Goal: Task Accomplishment & Management: Use online tool/utility

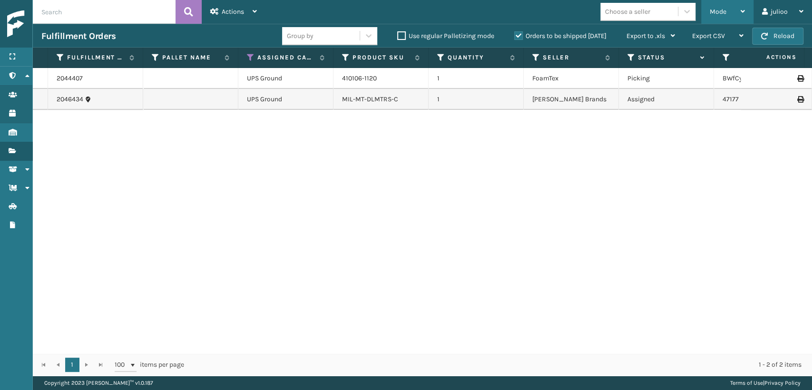
click at [719, 5] on div "Mode" at bounding box center [727, 12] width 35 height 24
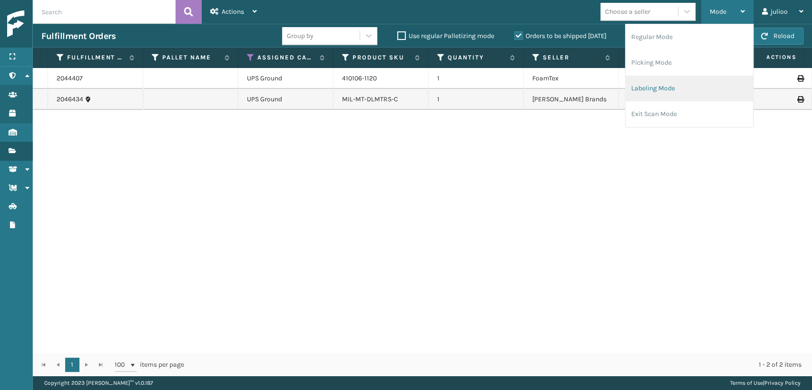
click at [646, 100] on li "Labeling Mode" at bounding box center [690, 89] width 128 height 26
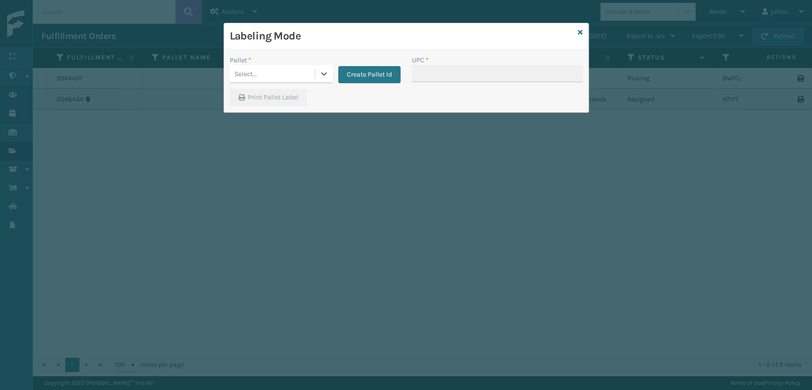
click at [269, 79] on div "Select..." at bounding box center [272, 74] width 85 height 16
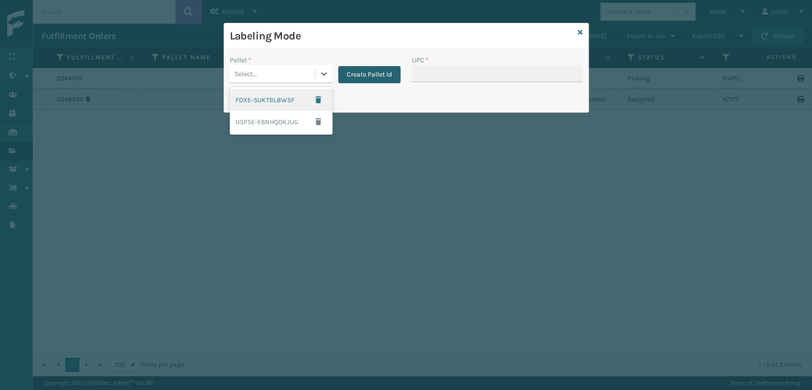
click at [375, 72] on button "Create Pallet Id" at bounding box center [369, 74] width 62 height 17
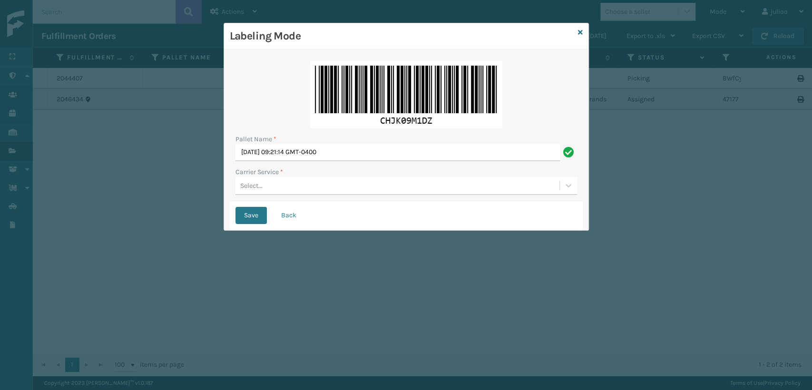
click at [268, 184] on div "Select..." at bounding box center [398, 186] width 324 height 16
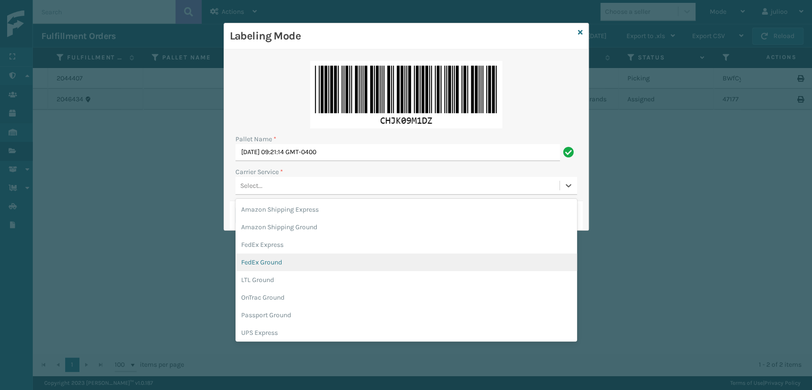
click at [278, 260] on div "FedEx Ground" at bounding box center [407, 263] width 342 height 18
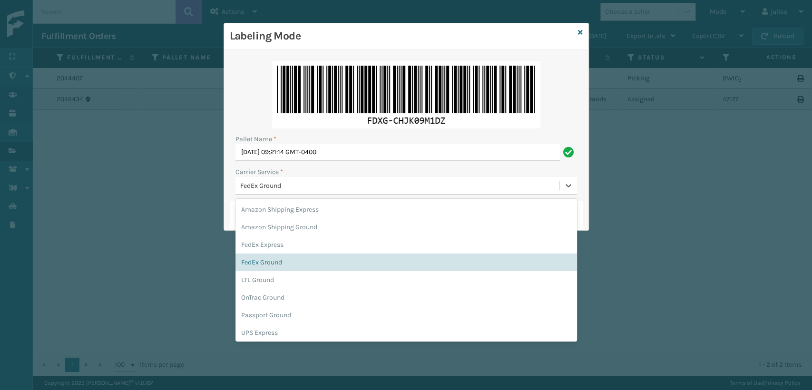
click at [364, 181] on div "FedEx Ground" at bounding box center [400, 186] width 320 height 10
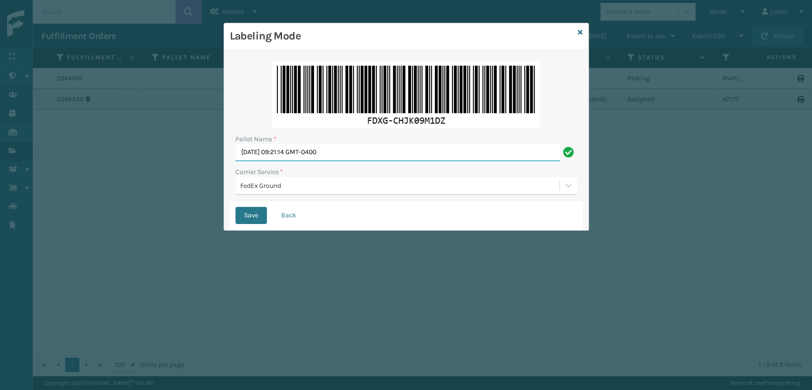
drag, startPoint x: 373, startPoint y: 150, endPoint x: 0, endPoint y: 177, distance: 374.1
click at [0, 177] on div "Labeling Mode Pallet Name * Fri Aug 29 2025 09:21:14 GMT-0400 Carrier Service *…" at bounding box center [406, 195] width 812 height 390
click at [236, 207] on button "Save" at bounding box center [251, 215] width 31 height 17
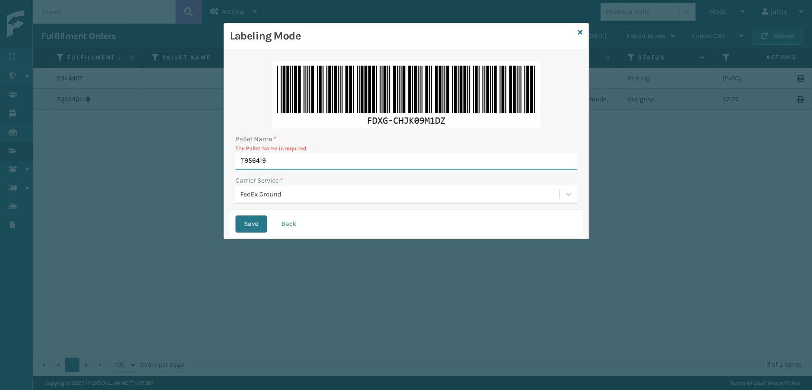
type input "T956419"
click at [236, 216] on button "Save" at bounding box center [251, 224] width 31 height 17
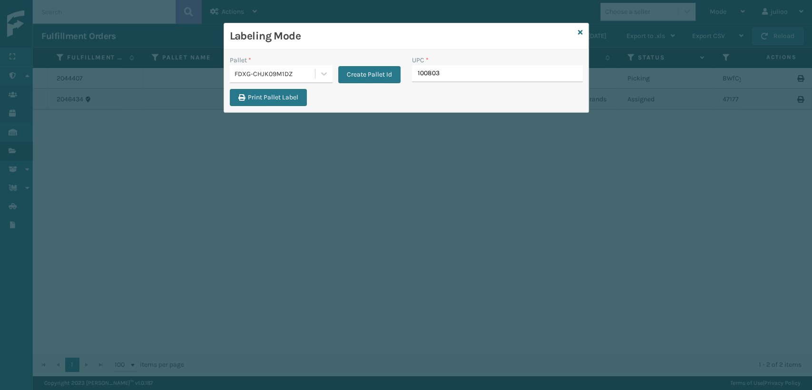
type input "1008031"
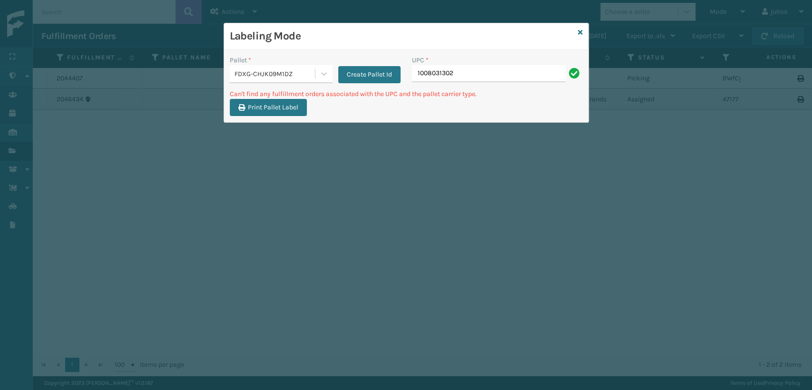
click at [310, 71] on div "FDXG-CHJK09M1DZ" at bounding box center [275, 74] width 81 height 10
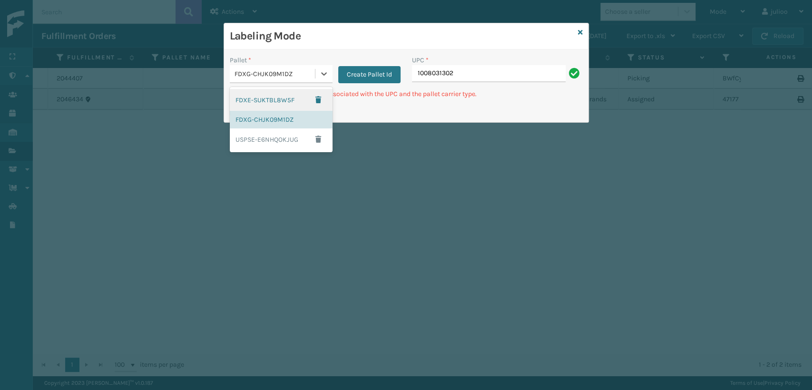
click at [286, 99] on div "FDXE-SUKTBL8W5F" at bounding box center [281, 100] width 103 height 22
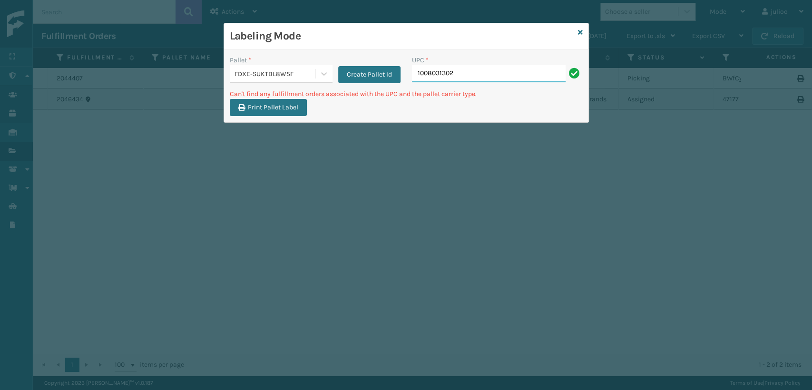
click at [466, 76] on input "1008031302" at bounding box center [489, 73] width 154 height 17
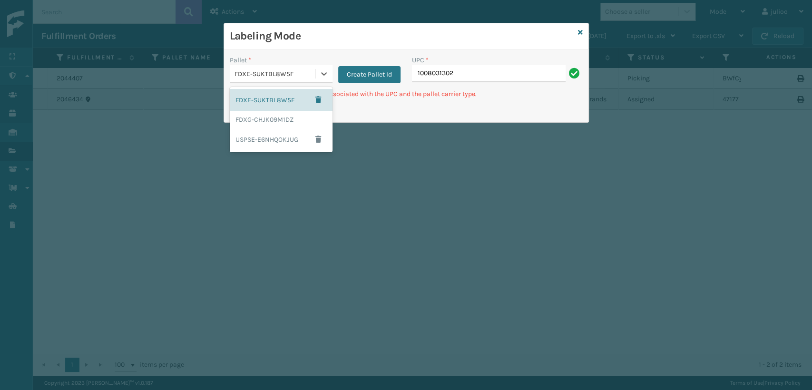
click at [312, 69] on div "FDXE-SUKTBL8W5F" at bounding box center [275, 74] width 81 height 10
click at [286, 117] on div "FDXG-CHJK09M1DZ" at bounding box center [281, 120] width 103 height 18
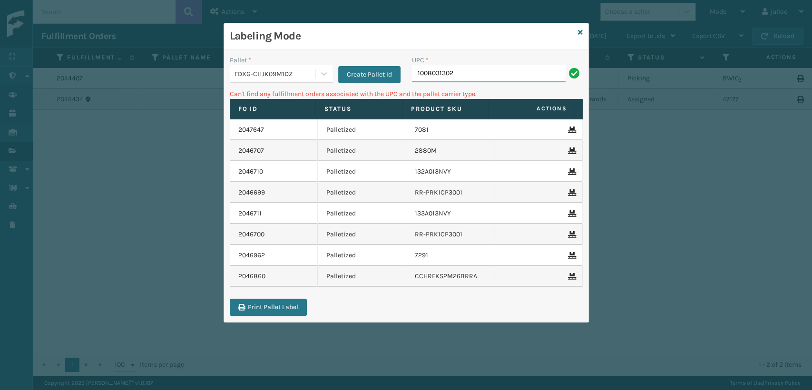
drag, startPoint x: 464, startPoint y: 79, endPoint x: 351, endPoint y: 93, distance: 113.2
click at [351, 93] on div "Pallet * FDXG-CHJK09M1DZ Create Pallet Id UPC * 1008031302 Can't find any fulfi…" at bounding box center [406, 185] width 365 height 273
click at [324, 70] on icon at bounding box center [324, 74] width 10 height 10
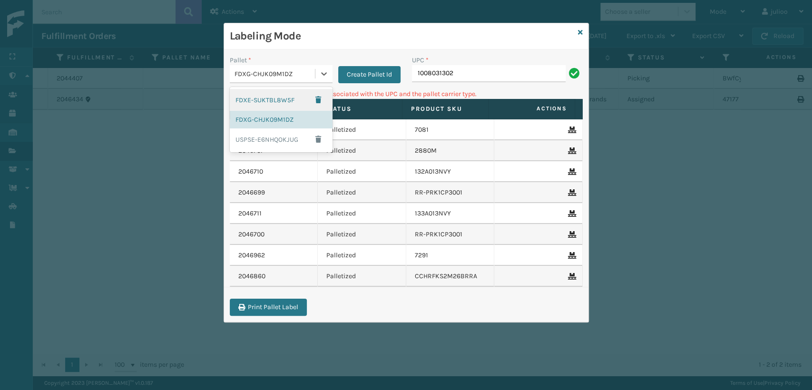
click at [238, 104] on div "FDXE-SUKTBL8W5F" at bounding box center [281, 100] width 103 height 22
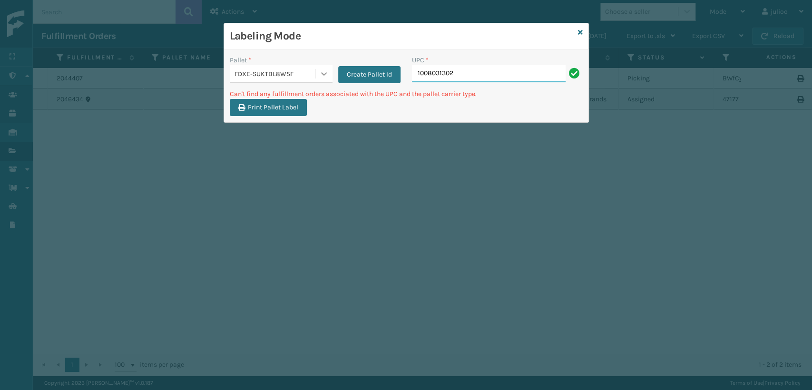
drag, startPoint x: 467, startPoint y: 73, endPoint x: 327, endPoint y: 81, distance: 139.7
click at [327, 81] on div "Pallet * FDXE-SUKTBL8W5F Create Pallet Id UPC * 1008031302" at bounding box center [406, 72] width 365 height 34
drag, startPoint x: 461, startPoint y: 77, endPoint x: 297, endPoint y: 95, distance: 164.7
click at [297, 95] on div "Pallet * FDXE-SUKTBL8W5F Create Pallet Id UPC * 10080313021098 Can't find any f…" at bounding box center [406, 85] width 365 height 73
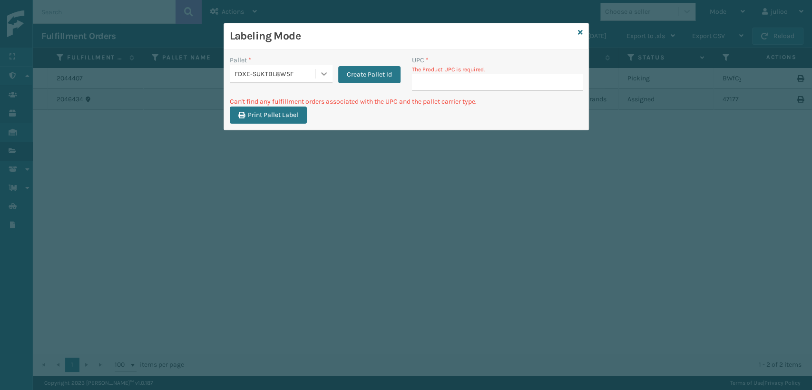
click at [324, 80] on div at bounding box center [324, 73] width 17 height 17
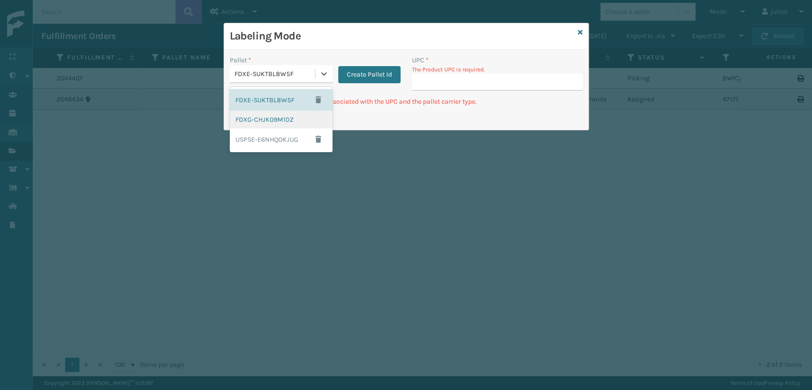
click at [275, 115] on div "FDXG-CHJK09M1DZ" at bounding box center [281, 120] width 103 height 18
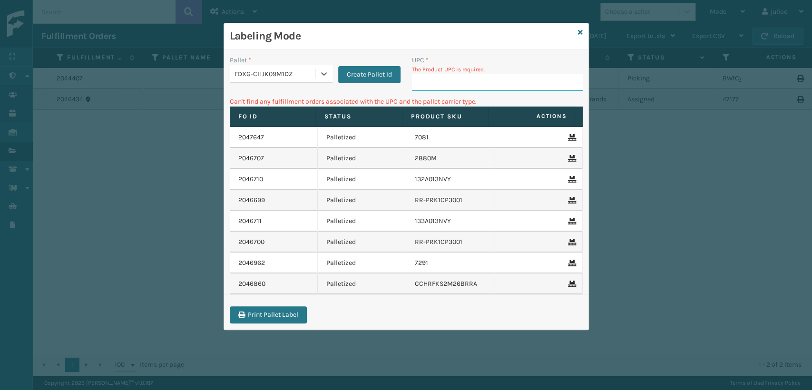
click at [485, 79] on input "UPC *" at bounding box center [497, 82] width 171 height 17
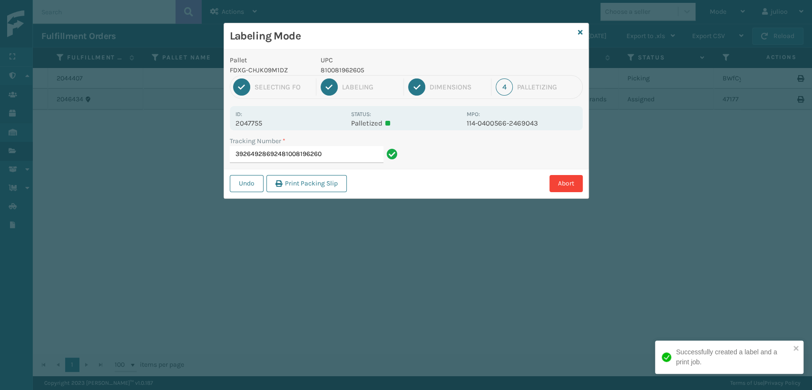
type input "392649286924810081962605"
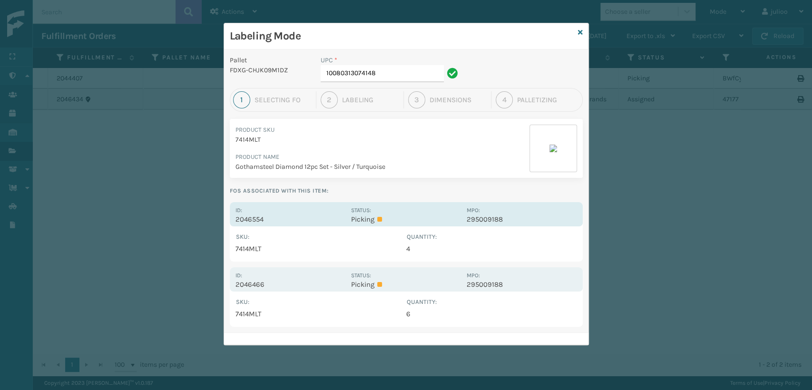
click at [309, 213] on div "Id: 2046554" at bounding box center [291, 214] width 110 height 19
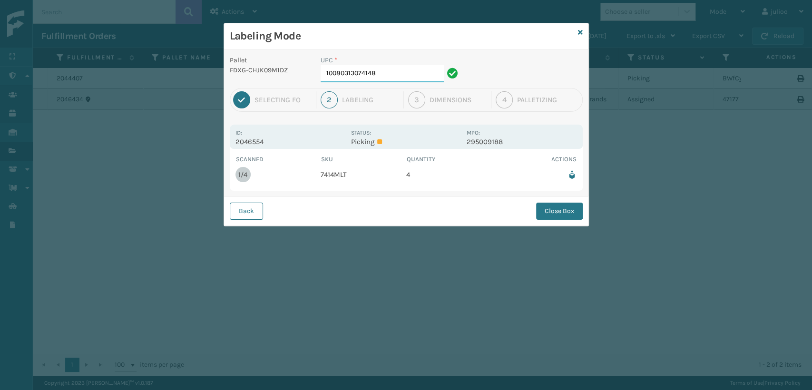
click at [390, 76] on input "10080313074148" at bounding box center [382, 73] width 123 height 17
click at [558, 207] on button "Close Box" at bounding box center [559, 211] width 47 height 17
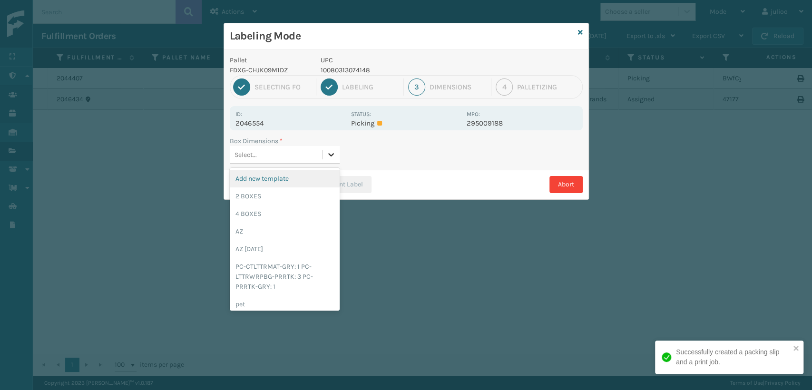
click at [331, 154] on icon at bounding box center [331, 155] width 10 height 10
click at [237, 216] on div "4 BOXES" at bounding box center [285, 214] width 110 height 18
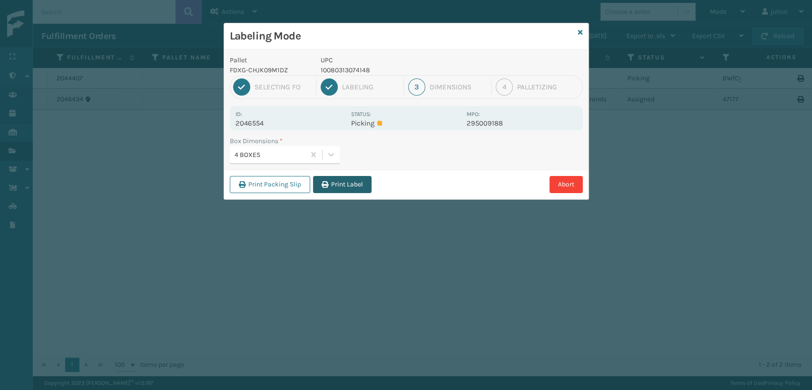
click at [354, 182] on button "Print Label" at bounding box center [342, 184] width 59 height 17
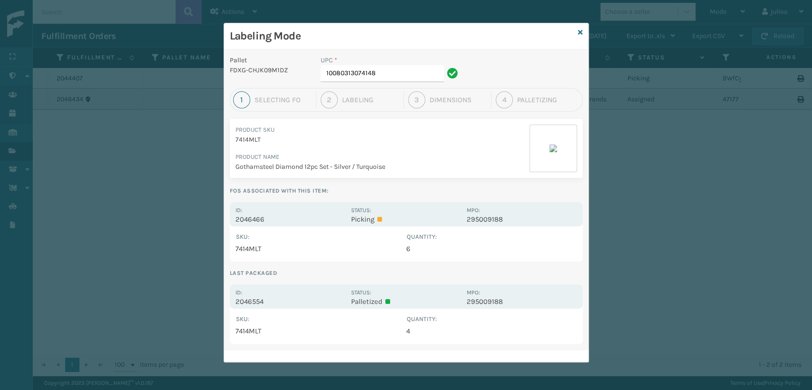
click at [366, 294] on label "Status:" at bounding box center [361, 292] width 20 height 7
click at [259, 331] on td "7414MLT" at bounding box center [321, 331] width 171 height 14
click at [371, 300] on p "Palletized" at bounding box center [406, 301] width 110 height 9
click at [248, 306] on div "Id: 2046554 Status: Palletized MPO: 295009188" at bounding box center [406, 297] width 353 height 24
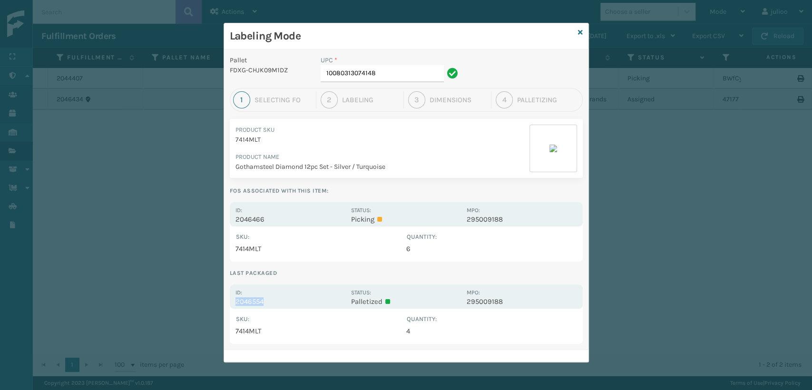
click at [248, 305] on p "2046554" at bounding box center [291, 301] width 110 height 9
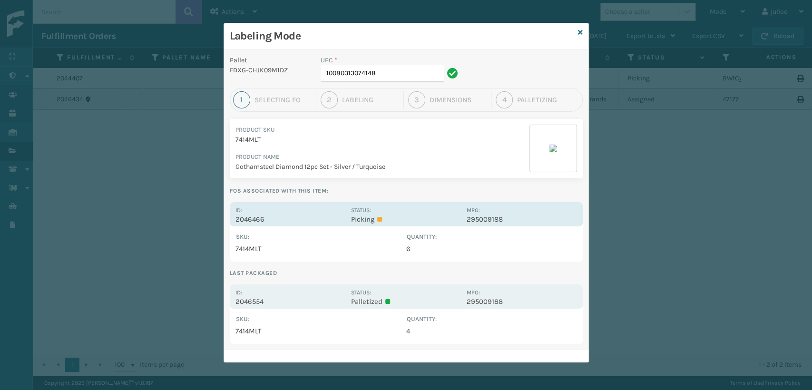
click at [324, 215] on p "2046466" at bounding box center [291, 219] width 110 height 9
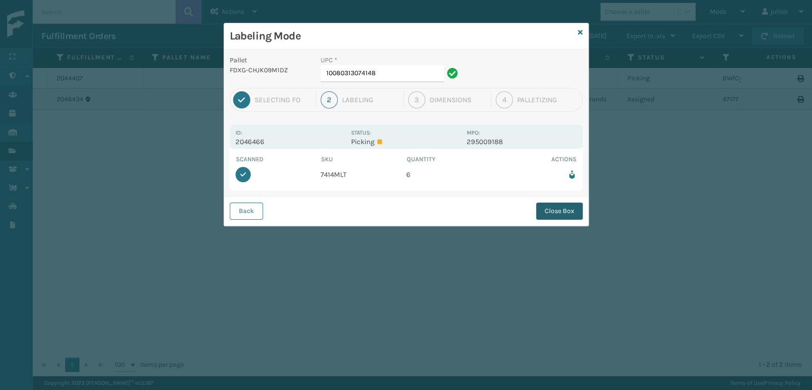
click at [566, 214] on button "Close Box" at bounding box center [559, 211] width 47 height 17
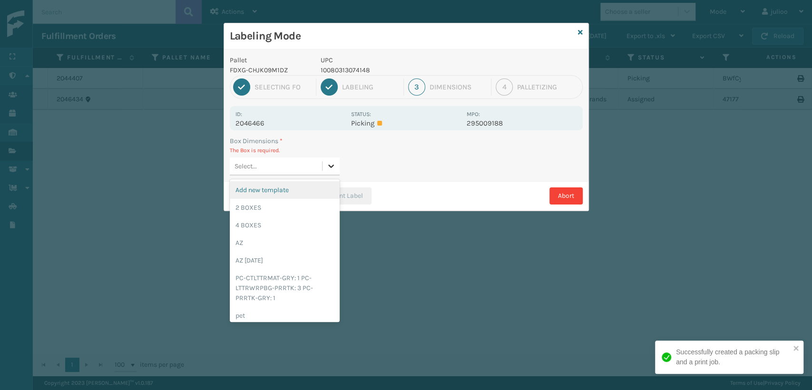
click at [327, 164] on icon at bounding box center [331, 166] width 10 height 10
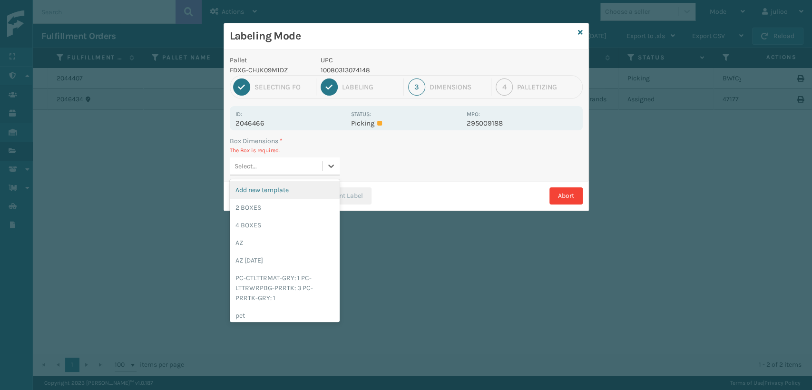
click at [308, 191] on div "Add new template" at bounding box center [285, 190] width 110 height 18
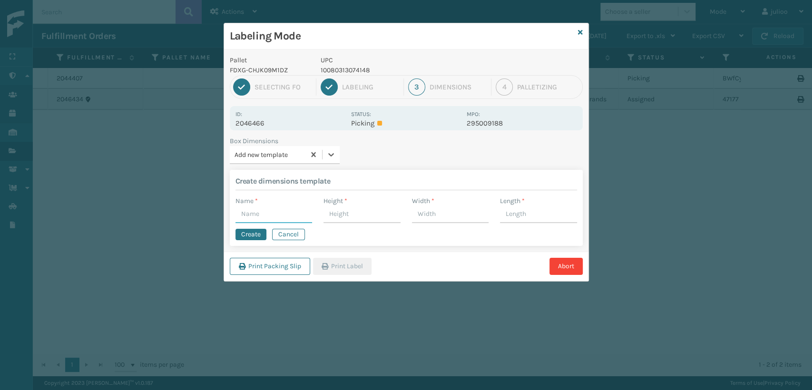
click at [259, 215] on input "Name *" at bounding box center [274, 214] width 77 height 17
type input "AA"
click at [342, 220] on input "Height *" at bounding box center [362, 214] width 77 height 17
type input "A"
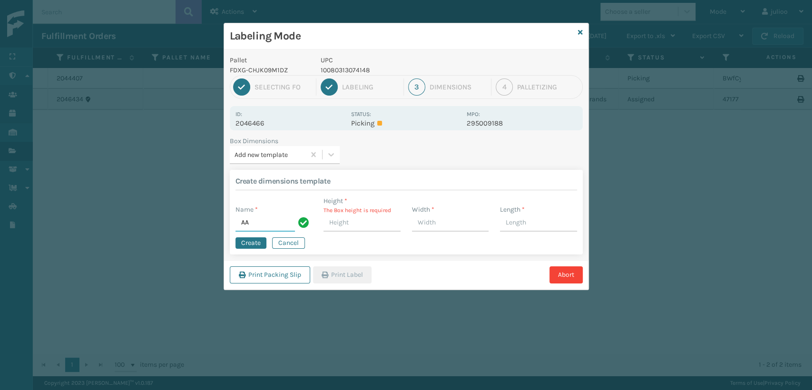
drag, startPoint x: 274, startPoint y: 219, endPoint x: 238, endPoint y: 219, distance: 35.7
click at [238, 219] on input "AA" at bounding box center [266, 223] width 60 height 17
type input "6"
click at [339, 224] on input "Height *" at bounding box center [362, 223] width 77 height 17
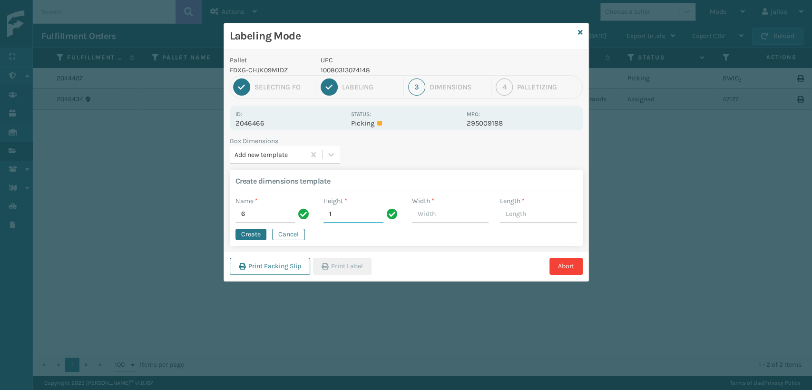
type input "1"
click at [431, 218] on input "Width *" at bounding box center [450, 214] width 77 height 17
type input "1"
drag, startPoint x: 520, startPoint y: 213, endPoint x: 486, endPoint y: 223, distance: 35.2
click at [520, 213] on input "Length *" at bounding box center [538, 214] width 77 height 17
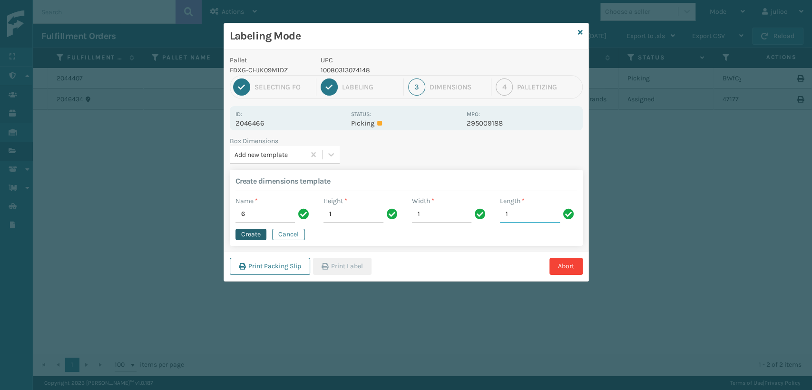
type input "1"
click at [262, 231] on button "Create" at bounding box center [251, 234] width 31 height 11
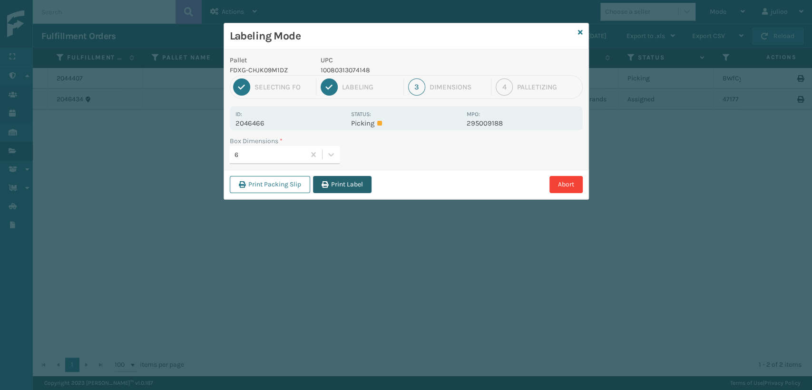
click at [358, 184] on button "Print Label" at bounding box center [342, 184] width 59 height 17
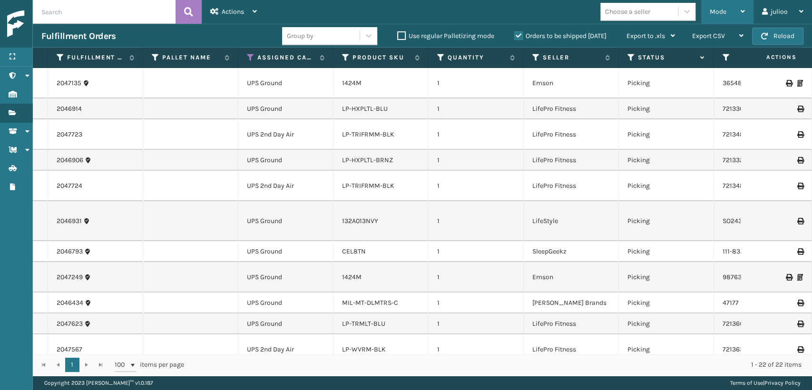
drag, startPoint x: 710, startPoint y: 10, endPoint x: 664, endPoint y: 73, distance: 77.4
click at [710, 11] on span "Mode" at bounding box center [718, 12] width 17 height 8
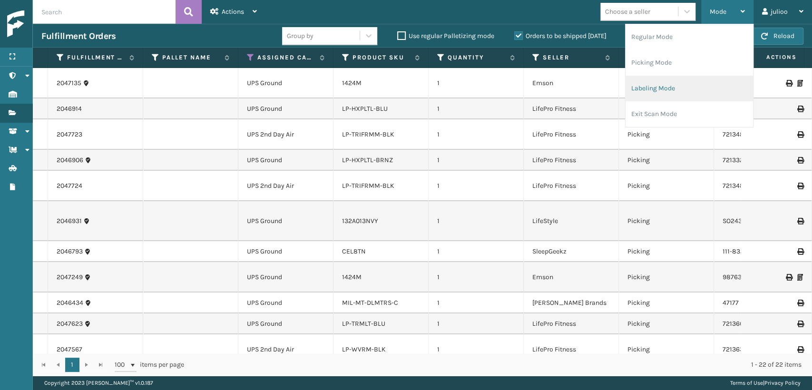
click at [658, 87] on li "Labeling Mode" at bounding box center [690, 89] width 128 height 26
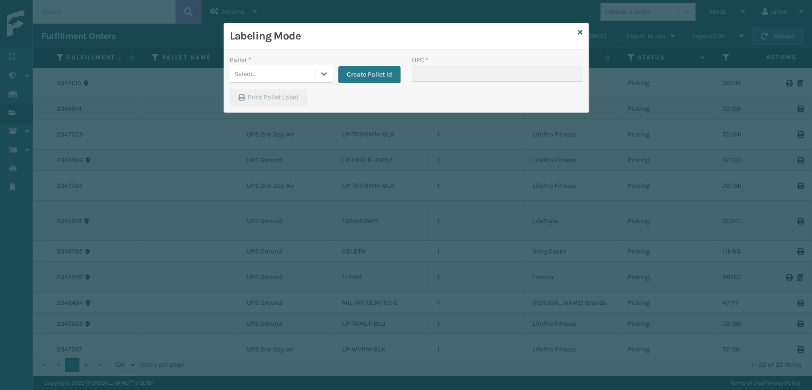
click at [277, 76] on div "Select..." at bounding box center [272, 74] width 85 height 16
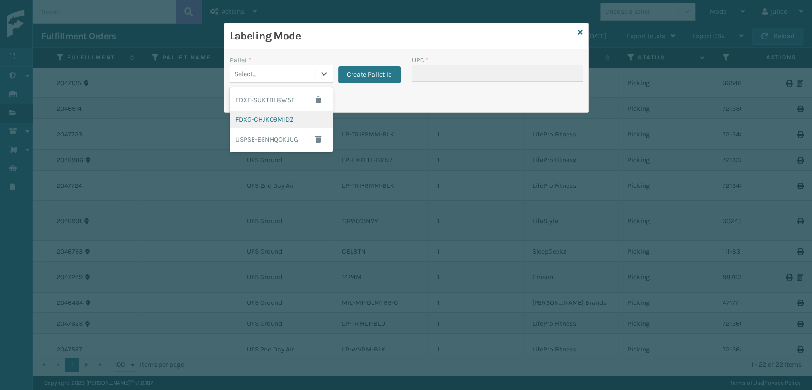
drag, startPoint x: 278, startPoint y: 122, endPoint x: 445, endPoint y: 81, distance: 172.0
click at [339, 108] on div "Pallet * option FDXG-CHJK09M1DZ focused, 2 of 3. 3 results available. Use Up an…" at bounding box center [406, 80] width 365 height 63
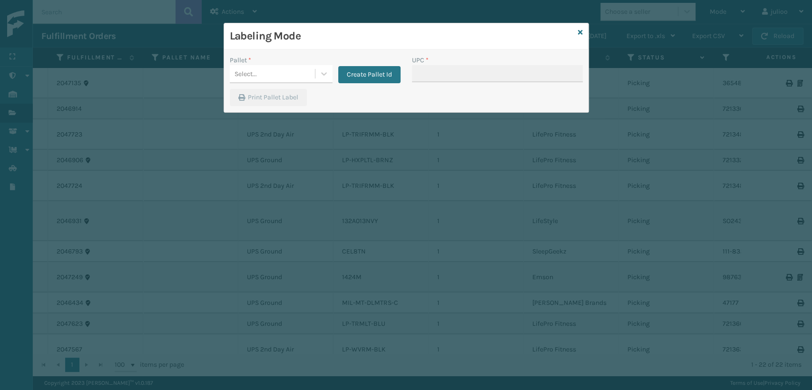
click at [277, 68] on div "Select..." at bounding box center [272, 74] width 85 height 16
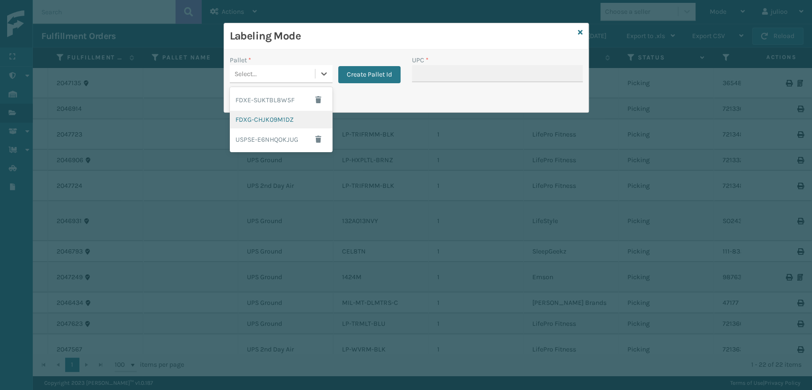
click at [249, 120] on div "FDXG-CHJK09M1DZ" at bounding box center [281, 120] width 103 height 18
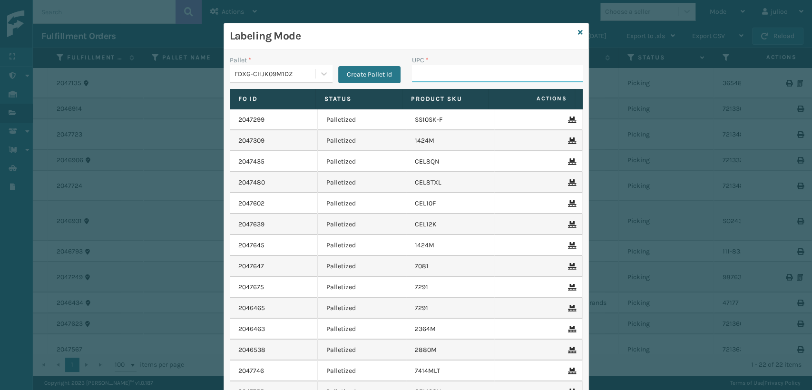
click at [421, 75] on input "UPC *" at bounding box center [497, 73] width 171 height 17
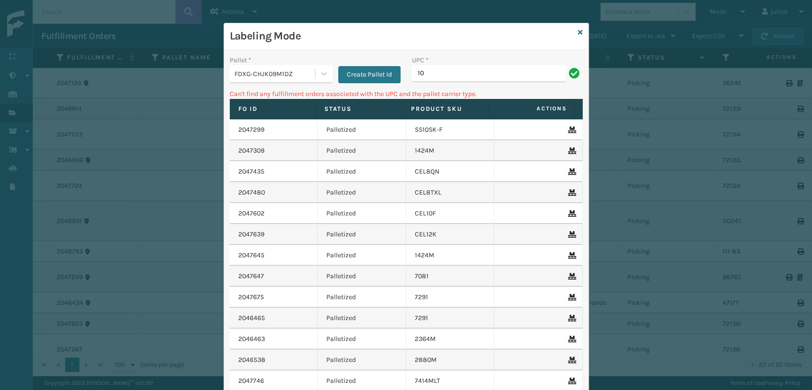
type input "1"
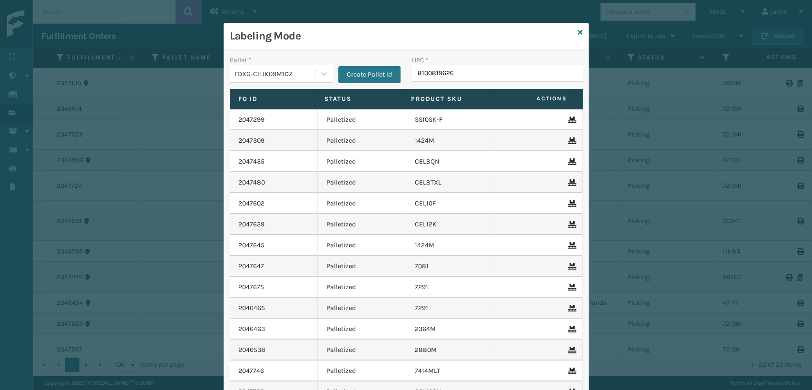
type input "81008196268"
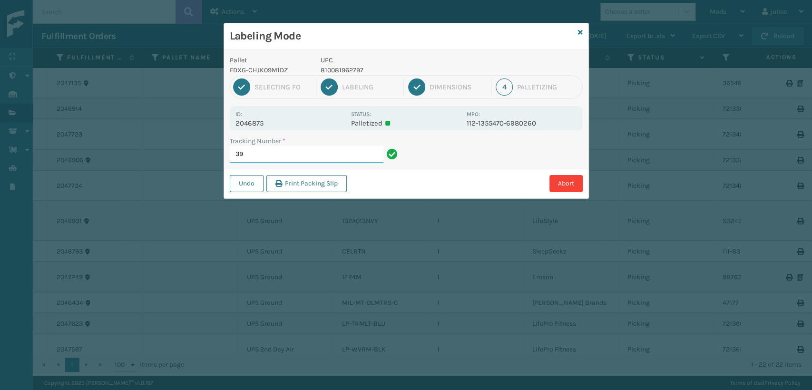
type input "3"
drag, startPoint x: 263, startPoint y: 124, endPoint x: 217, endPoint y: 124, distance: 45.2
click at [217, 124] on div "Labeling Mode Pallet FDXG-CHJK09M1DZ UPC 810081962728 1 Selecting FO 2 Labeling…" at bounding box center [406, 195] width 812 height 390
copy p "2046511"
click at [580, 32] on icon at bounding box center [580, 32] width 5 height 7
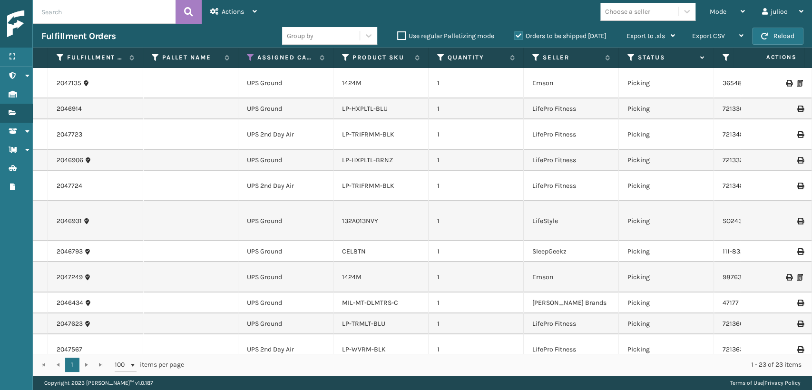
click at [96, 16] on input "text" at bounding box center [104, 12] width 143 height 24
paste input "2046511"
type input "2046511"
click at [193, 11] on button at bounding box center [189, 12] width 26 height 24
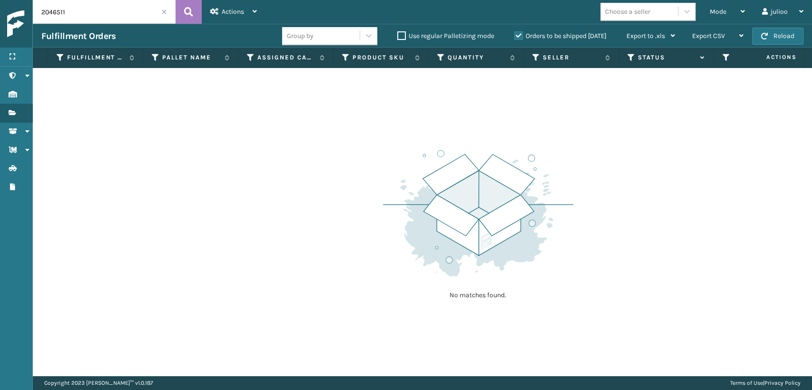
click at [626, 61] on th "Status" at bounding box center [666, 58] width 95 height 20
click at [633, 54] on icon at bounding box center [632, 57] width 8 height 9
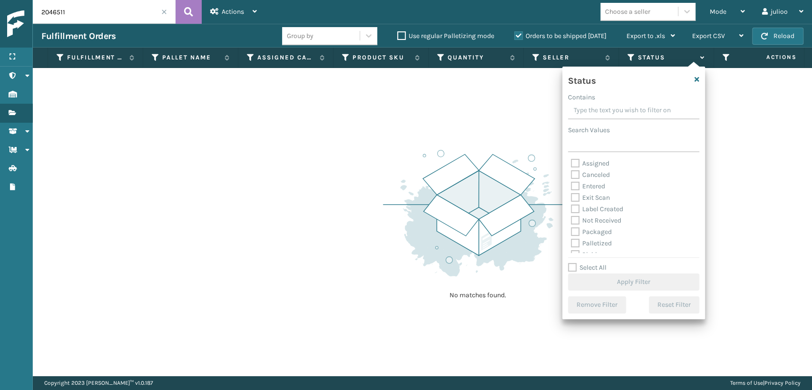
drag, startPoint x: 575, startPoint y: 243, endPoint x: 574, endPoint y: 237, distance: 5.8
click at [575, 239] on label "Palletized" at bounding box center [591, 243] width 41 height 8
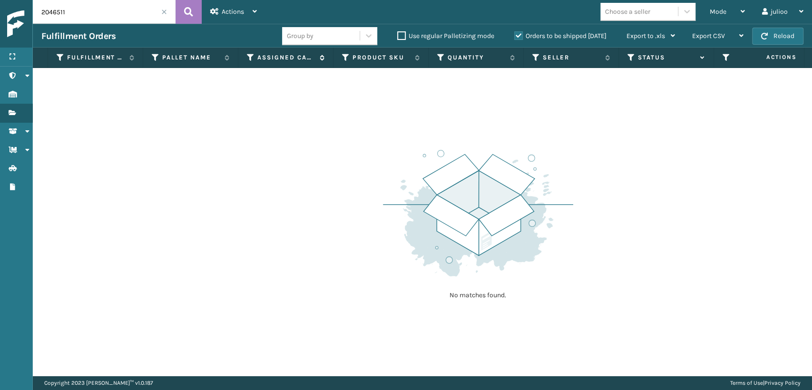
click at [255, 58] on div "Assigned Carrier Service" at bounding box center [286, 57] width 78 height 9
click at [247, 54] on icon at bounding box center [251, 57] width 8 height 9
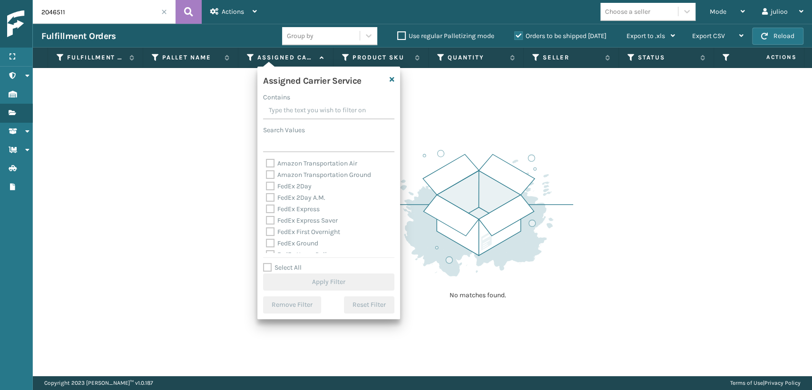
click at [274, 188] on label "FedEx 2Day" at bounding box center [289, 186] width 46 height 8
click at [267, 187] on input "FedEx 2Day" at bounding box center [266, 184] width 0 height 6
checkbox input "true"
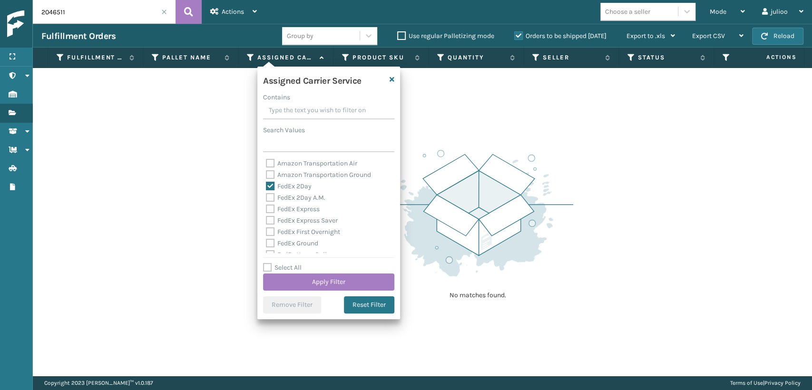
click at [267, 201] on label "FedEx 2Day A.M." at bounding box center [295, 198] width 59 height 8
click at [267, 198] on input "FedEx 2Day A.M." at bounding box center [266, 195] width 0 height 6
checkbox input "true"
drag, startPoint x: 268, startPoint y: 199, endPoint x: 269, endPoint y: 205, distance: 6.3
click at [269, 205] on div "Amazon Transportation Air Amazon Transportation Ground FedEx 2Day FedEx 2Day A.…" at bounding box center [328, 205] width 131 height 95
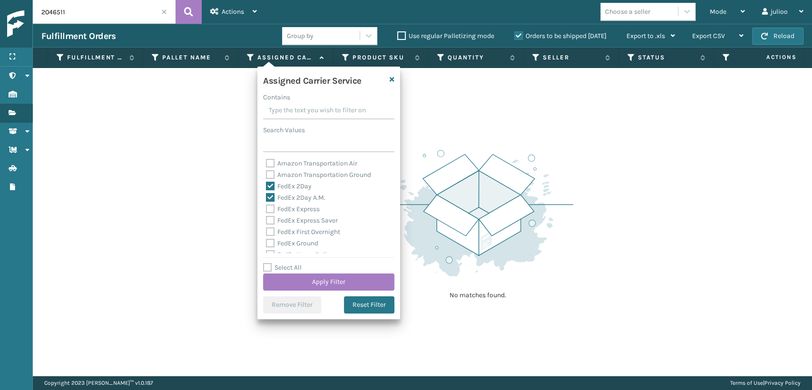
drag, startPoint x: 270, startPoint y: 205, endPoint x: 272, endPoint y: 210, distance: 5.0
click at [272, 209] on label "FedEx Express" at bounding box center [293, 209] width 54 height 8
click at [267, 209] on input "FedEx Express" at bounding box center [266, 207] width 0 height 6
checkbox input "true"
drag, startPoint x: 271, startPoint y: 215, endPoint x: 268, endPoint y: 227, distance: 13.2
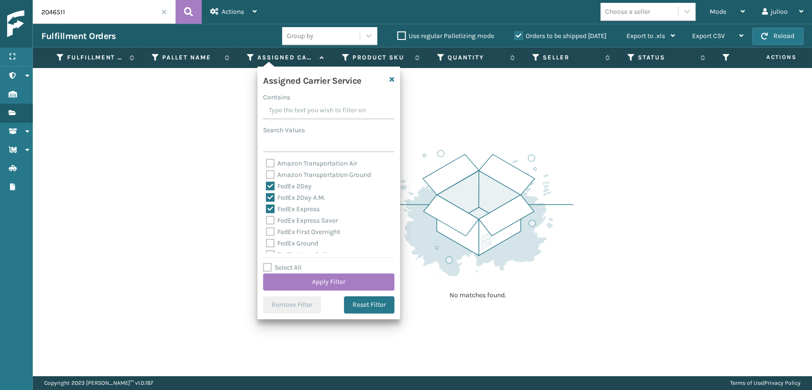
click at [269, 224] on div "FedEx Express Saver" at bounding box center [329, 220] width 126 height 11
click at [268, 228] on label "FedEx First Overnight" at bounding box center [303, 232] width 74 height 8
click at [267, 227] on input "FedEx First Overnight" at bounding box center [266, 230] width 0 height 6
checkbox input "true"
click at [269, 216] on div "FedEx Express Saver" at bounding box center [329, 220] width 126 height 11
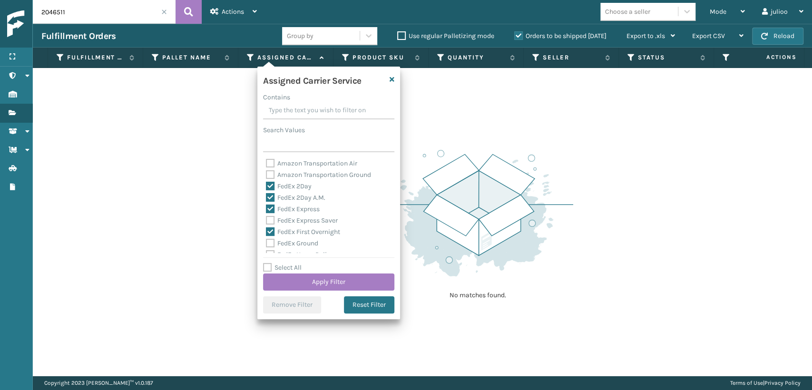
click at [270, 219] on label "FedEx Express Saver" at bounding box center [302, 221] width 72 height 8
click at [267, 219] on input "FedEx Express Saver" at bounding box center [266, 218] width 0 height 6
checkbox input "true"
click at [271, 243] on label "FedEx Ground" at bounding box center [292, 243] width 52 height 8
click at [267, 243] on input "FedEx Ground" at bounding box center [266, 241] width 0 height 6
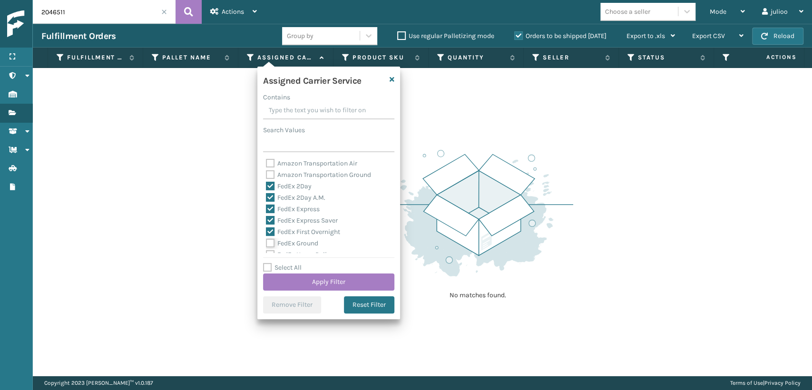
checkbox input "true"
click at [269, 198] on label "FedEx Home Delivery" at bounding box center [302, 202] width 73 height 8
click at [267, 198] on input "FedEx Home Delivery" at bounding box center [266, 200] width 0 height 6
checkbox input "true"
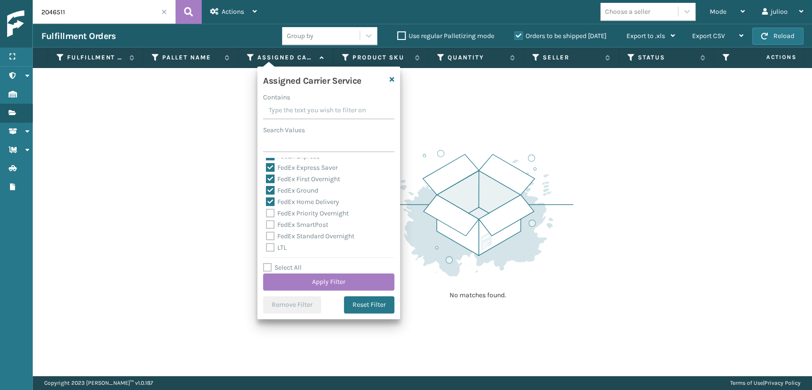
drag, startPoint x: 269, startPoint y: 210, endPoint x: 270, endPoint y: 222, distance: 12.0
click at [270, 210] on label "FedEx Priority Overnight" at bounding box center [307, 213] width 83 height 8
click at [267, 210] on input "FedEx Priority Overnight" at bounding box center [266, 211] width 0 height 6
checkbox input "true"
click at [270, 224] on label "FedEx SmartPost" at bounding box center [297, 225] width 62 height 8
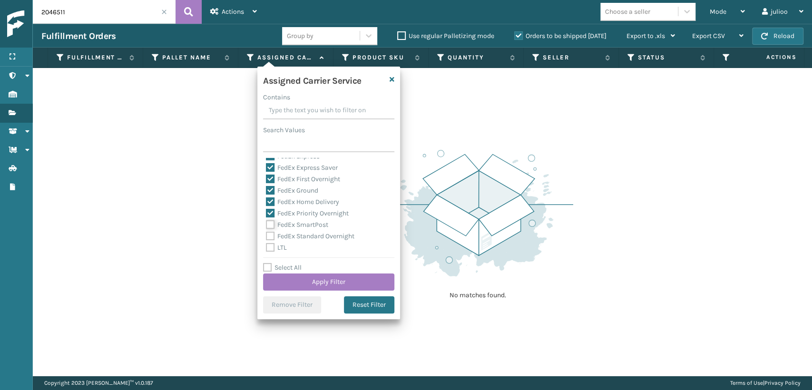
click at [267, 224] on input "FedEx SmartPost" at bounding box center [266, 222] width 0 height 6
checkbox input "true"
click at [270, 235] on label "FedEx Standard Overnight" at bounding box center [310, 236] width 89 height 8
click at [267, 235] on input "FedEx Standard Overnight" at bounding box center [266, 234] width 0 height 6
checkbox input "true"
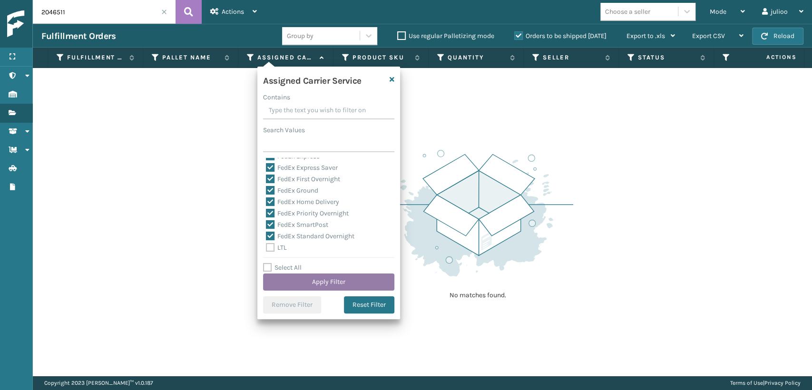
click at [288, 279] on button "Apply Filter" at bounding box center [328, 282] width 131 height 17
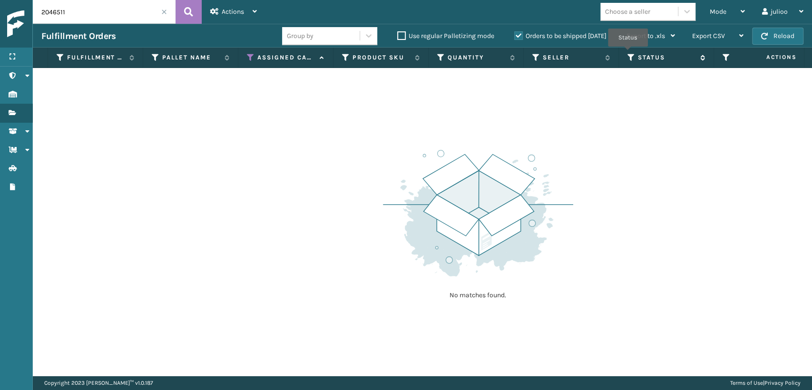
click at [628, 54] on icon at bounding box center [632, 57] width 8 height 9
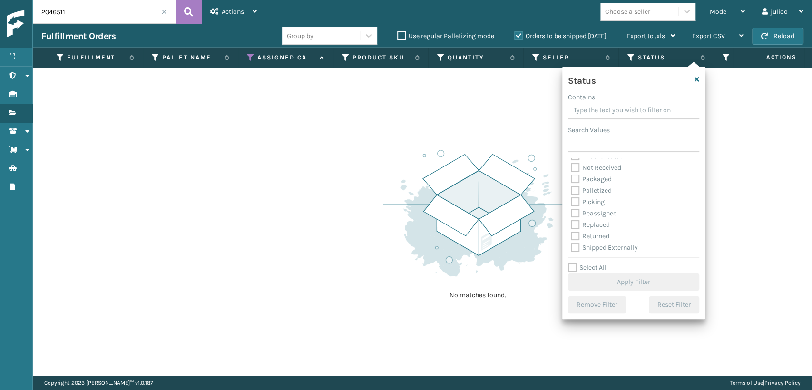
scroll to position [53, 0]
click at [576, 202] on label "Picking" at bounding box center [588, 201] width 34 height 8
click at [572, 202] on input "Picking" at bounding box center [571, 199] width 0 height 6
checkbox input "true"
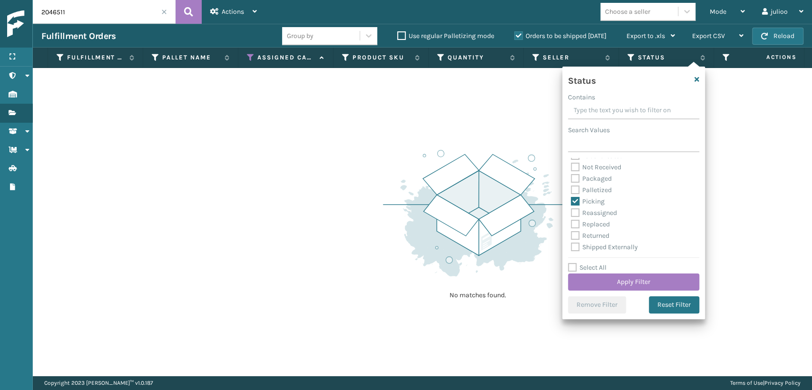
click at [573, 187] on label "Palletized" at bounding box center [591, 190] width 41 height 8
click at [572, 187] on input "Palletized" at bounding box center [571, 188] width 0 height 6
checkbox input "true"
click at [575, 203] on label "Picking" at bounding box center [588, 201] width 34 height 8
click at [572, 202] on input "Picking" at bounding box center [571, 199] width 0 height 6
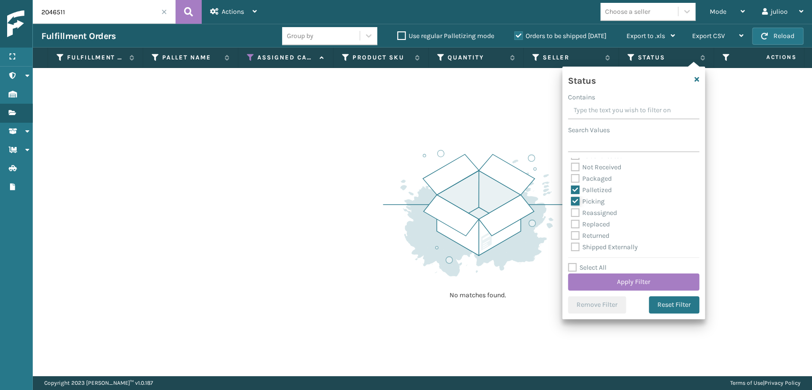
checkbox input "false"
click at [604, 280] on button "Apply Filter" at bounding box center [633, 282] width 131 height 17
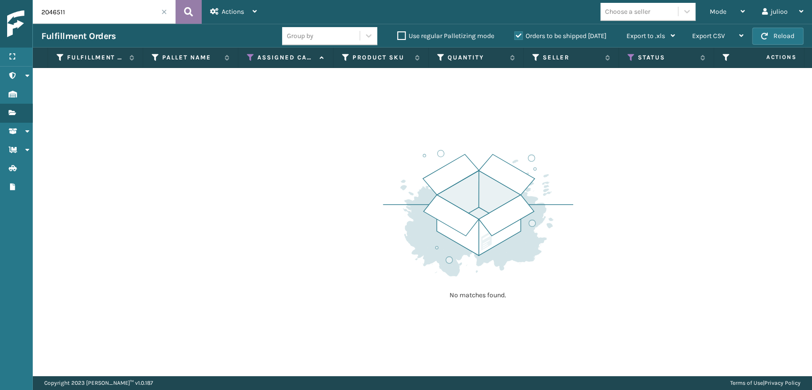
click at [195, 11] on button at bounding box center [189, 12] width 26 height 24
click at [162, 12] on span at bounding box center [164, 12] width 6 height 6
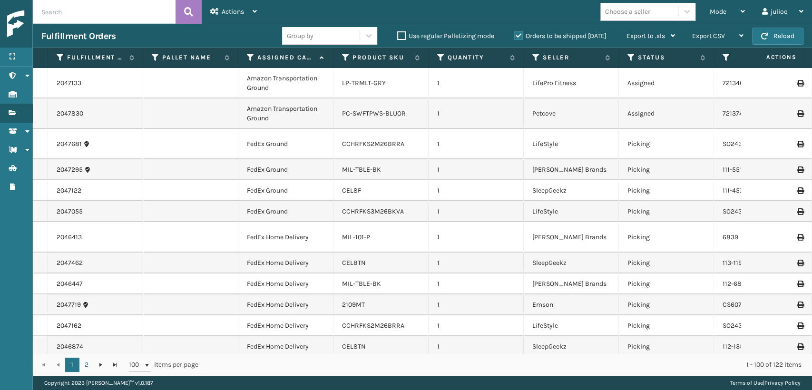
click at [150, 14] on input "text" at bounding box center [104, 12] width 143 height 24
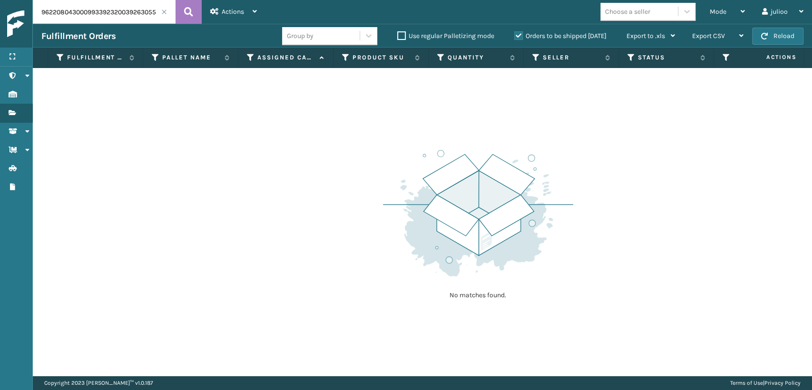
drag, startPoint x: 110, startPoint y: 9, endPoint x: 0, endPoint y: 22, distance: 111.2
click at [0, 0] on div "Menu Administration Inventory Fulfillment Orders Shipment Status Containers Bat…" at bounding box center [406, 0] width 812 height 0
type input "392630552710"
click at [183, 13] on button at bounding box center [189, 12] width 26 height 24
click at [632, 56] on icon at bounding box center [632, 57] width 8 height 9
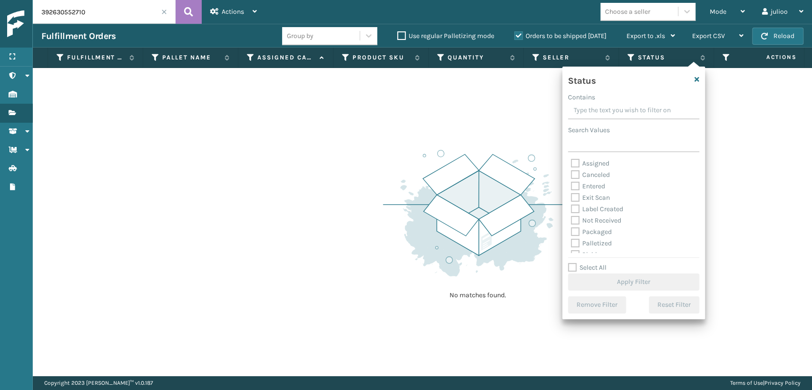
click at [578, 240] on label "Palletized" at bounding box center [591, 243] width 41 height 8
click at [572, 240] on input "Palletized" at bounding box center [571, 241] width 0 height 6
checkbox input "true"
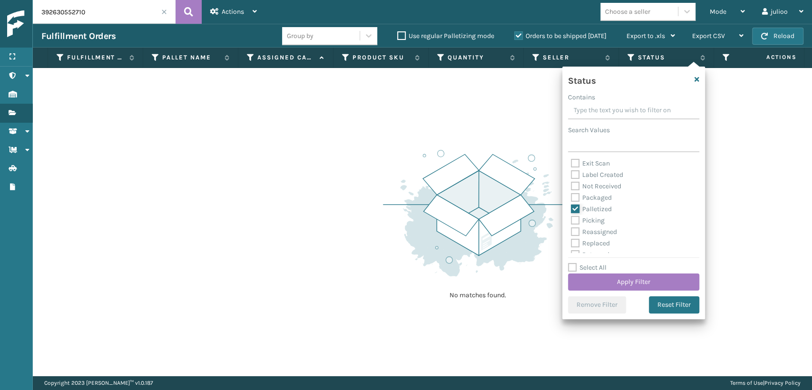
scroll to position [53, 0]
click at [575, 200] on label "Picking" at bounding box center [588, 202] width 34 height 8
click at [572, 200] on input "Picking" at bounding box center [571, 200] width 0 height 6
checkbox input "true"
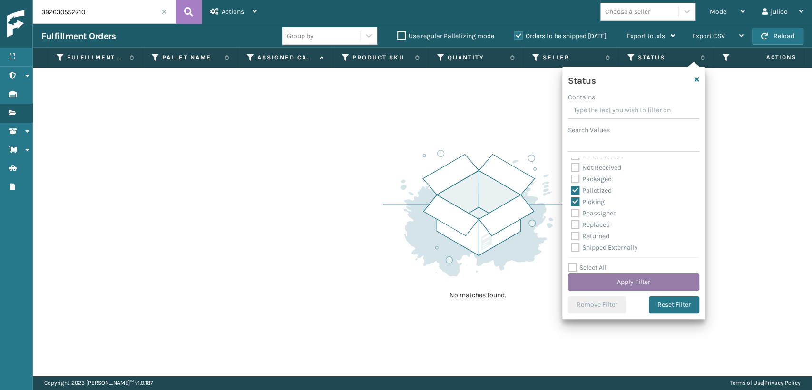
click at [616, 289] on button "Apply Filter" at bounding box center [633, 282] width 131 height 17
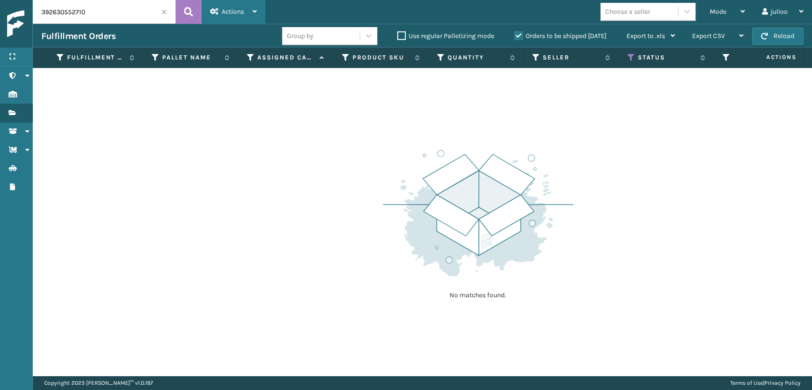
click at [248, 8] on div "Actions" at bounding box center [233, 12] width 47 height 24
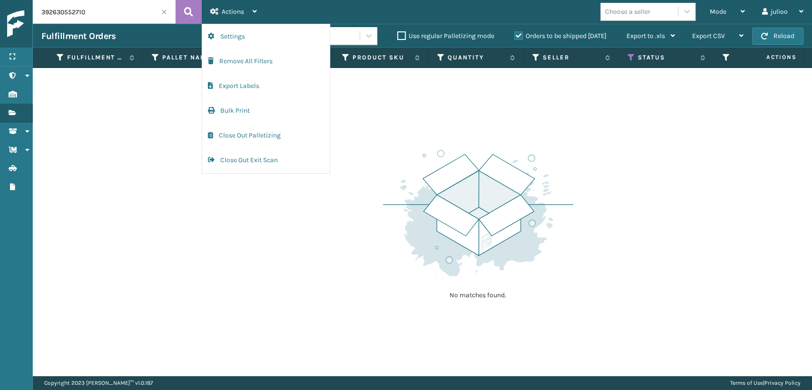
click at [164, 9] on span at bounding box center [164, 12] width 6 height 6
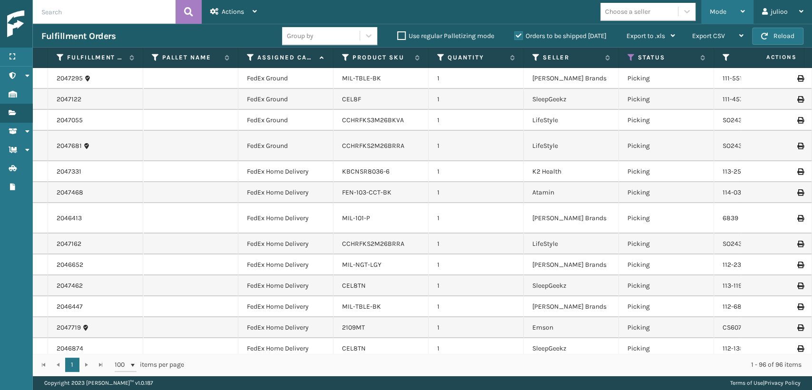
click at [715, 15] on span "Mode" at bounding box center [718, 12] width 17 height 8
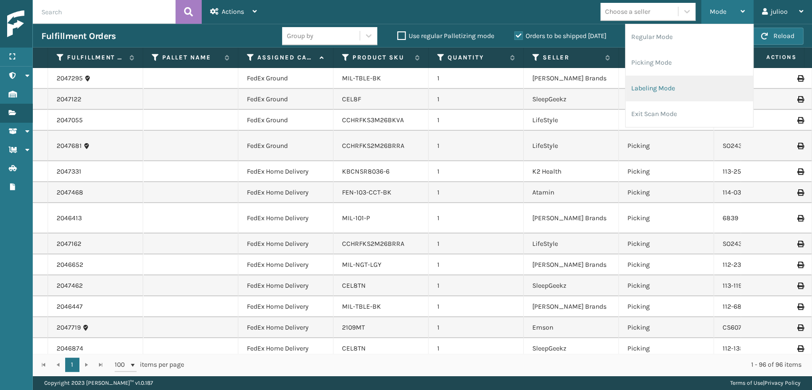
click at [647, 90] on li "Labeling Mode" at bounding box center [690, 89] width 128 height 26
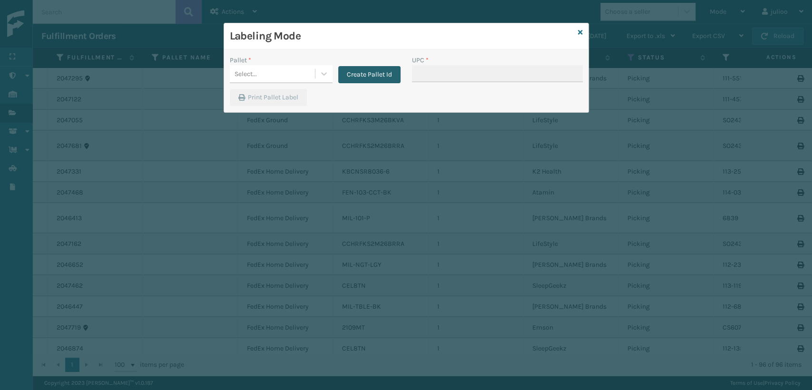
click at [343, 68] on button "Create Pallet Id" at bounding box center [369, 74] width 62 height 17
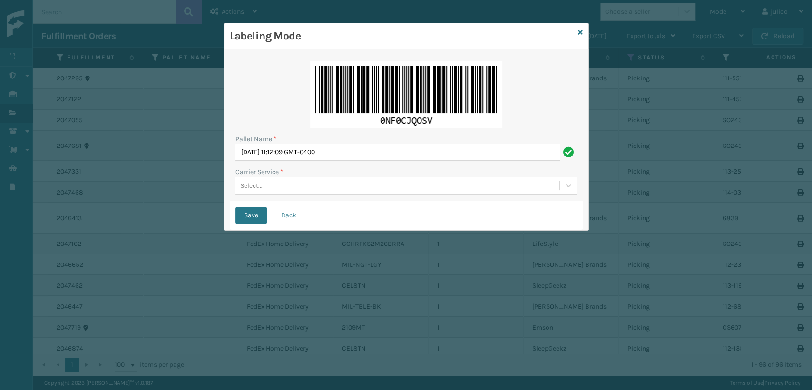
drag, startPoint x: 577, startPoint y: 33, endPoint x: 594, endPoint y: 24, distance: 19.8
click at [579, 32] on div "Labeling Mode Pallet Name * [DATE] 11:12:09 GMT-0400 Carrier Service * Select..…" at bounding box center [406, 127] width 365 height 208
click at [581, 30] on icon at bounding box center [580, 32] width 5 height 7
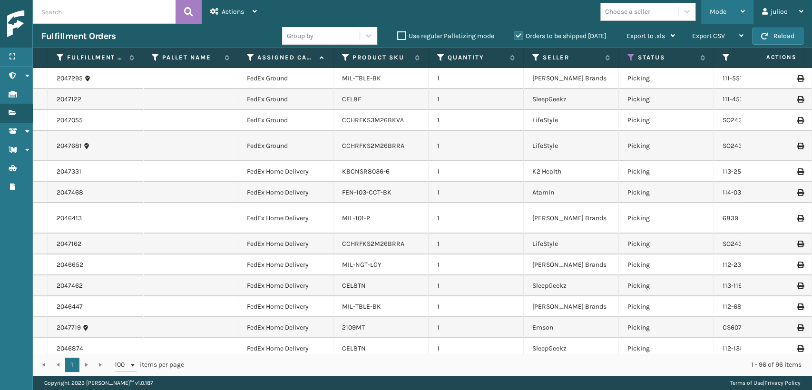
click at [704, 10] on div "Mode Regular Mode Picking Mode Labeling Mode Exit Scan Mode" at bounding box center [727, 12] width 52 height 24
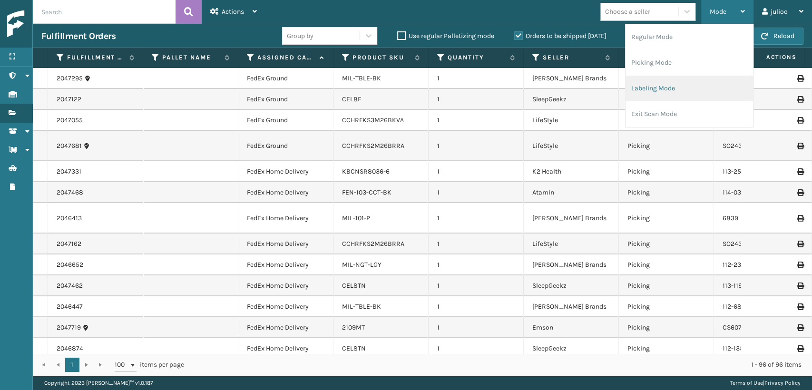
click at [661, 86] on li "Labeling Mode" at bounding box center [690, 89] width 128 height 26
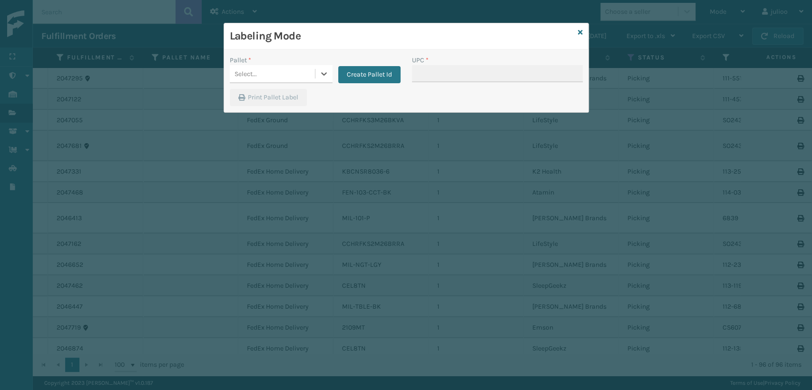
click at [285, 79] on div "Select..." at bounding box center [272, 74] width 85 height 16
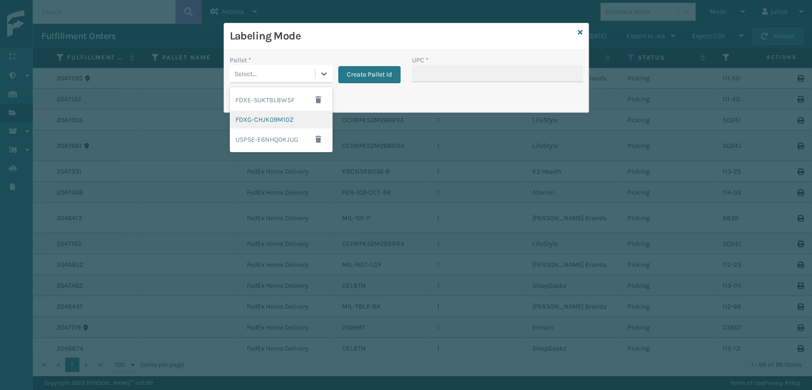
click at [256, 120] on div "FDXG-CHJK09M1DZ" at bounding box center [281, 120] width 103 height 18
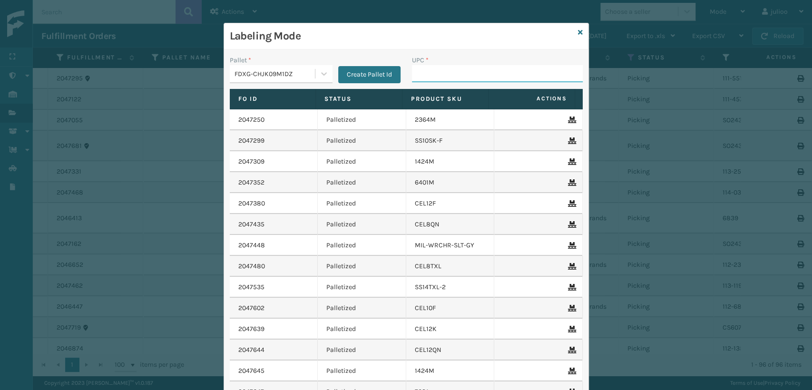
click at [418, 78] on input "UPC *" at bounding box center [497, 73] width 171 height 17
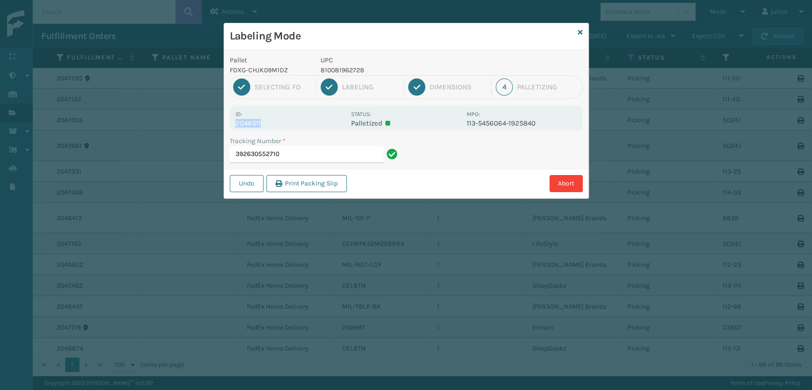
copy p "2046511"
drag, startPoint x: 270, startPoint y: 123, endPoint x: 218, endPoint y: 123, distance: 51.9
click at [215, 124] on div "Labeling Mode Pallet FDXG-CHJK09M1DZ UPC 810081962728 1 Selecting FO 2 Labeling…" at bounding box center [406, 195] width 812 height 390
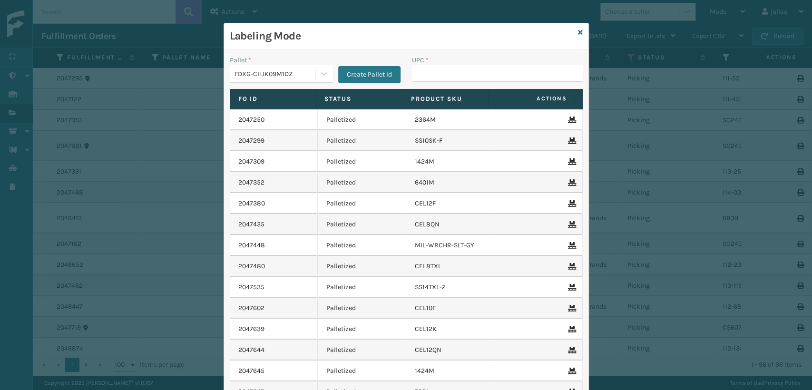
click at [572, 27] on div "Labeling Mode" at bounding box center [406, 36] width 365 height 26
click at [578, 33] on icon at bounding box center [580, 32] width 5 height 7
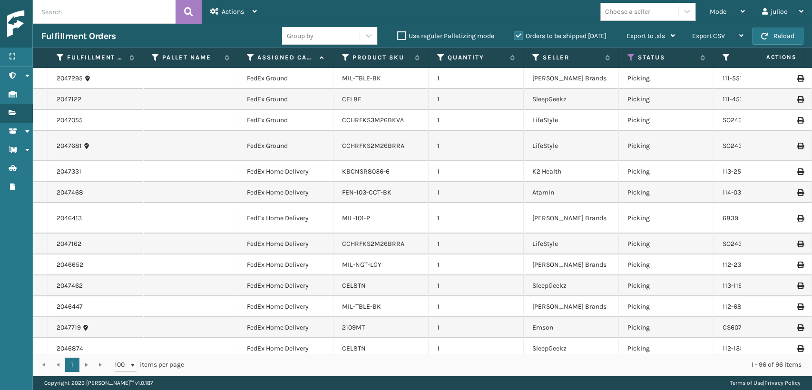
click at [132, 12] on input "text" at bounding box center [104, 12] width 143 height 24
paste input "2046511"
type input "2046511"
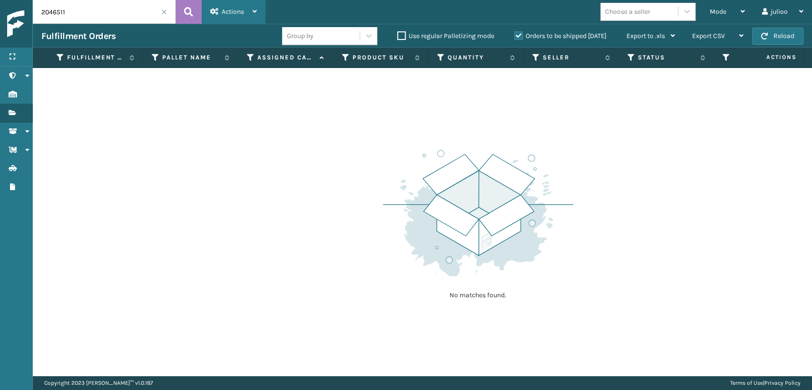
click at [254, 7] on div "Actions" at bounding box center [233, 12] width 47 height 24
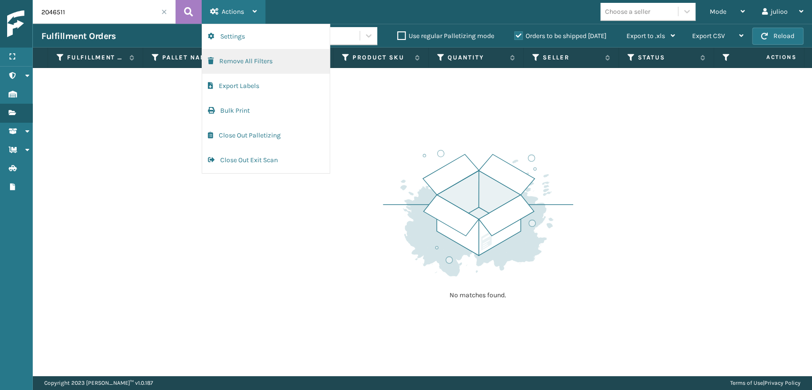
click at [240, 70] on button "Remove All Filters" at bounding box center [266, 61] width 128 height 25
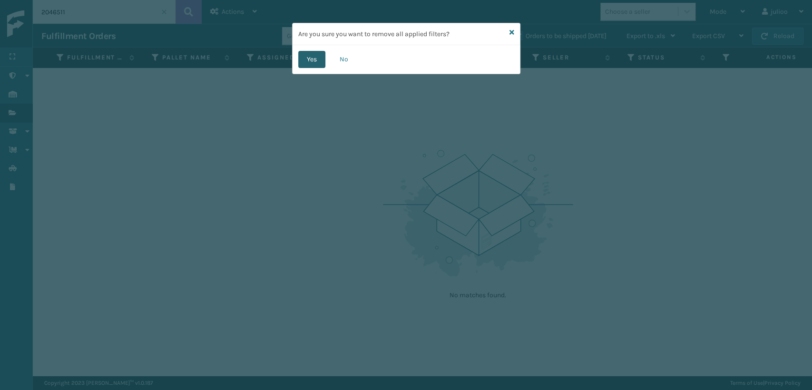
click at [308, 57] on button "Yes" at bounding box center [311, 59] width 27 height 17
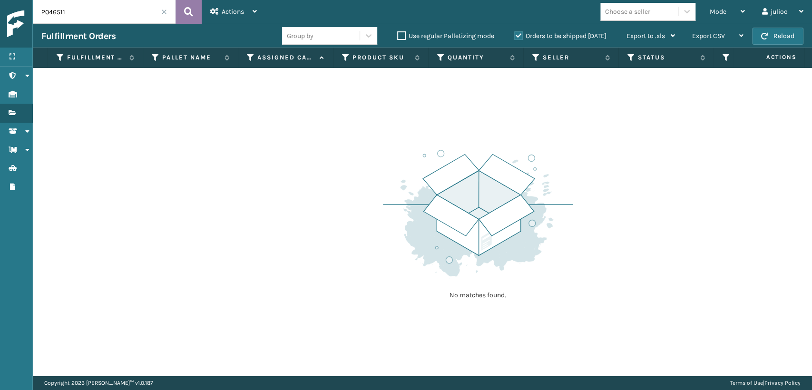
click at [190, 9] on icon at bounding box center [188, 12] width 9 height 14
click at [164, 12] on span at bounding box center [164, 12] width 6 height 6
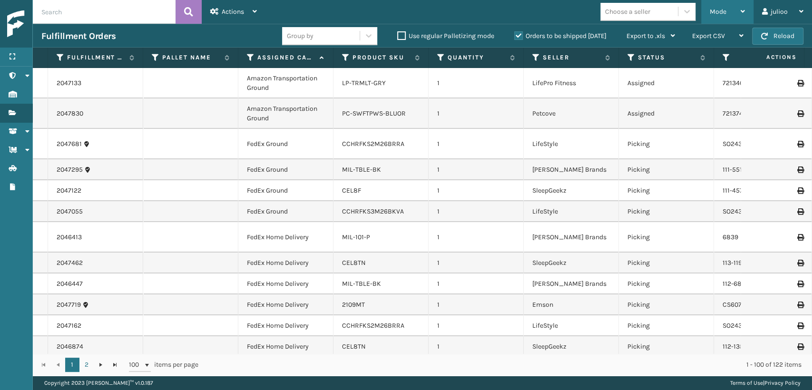
click at [729, 9] on div "Mode" at bounding box center [727, 12] width 35 height 24
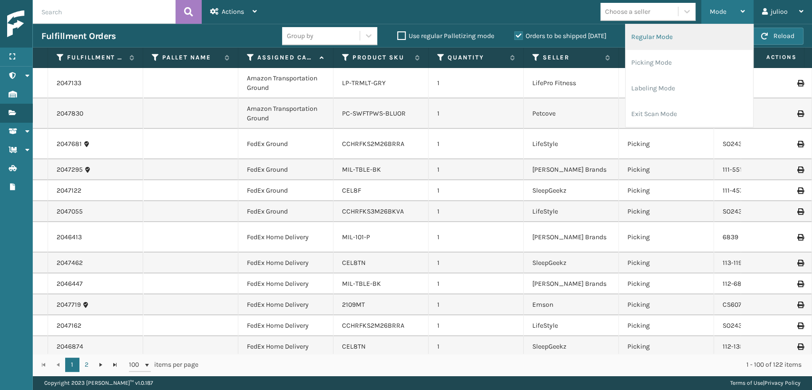
click at [649, 31] on li "Regular Mode" at bounding box center [690, 37] width 128 height 26
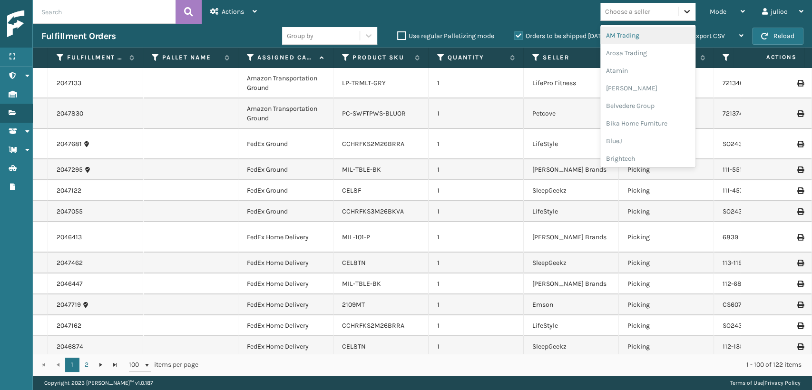
click at [690, 11] on icon at bounding box center [687, 12] width 10 height 10
click at [723, 13] on span "Mode" at bounding box center [718, 12] width 17 height 8
click at [646, 15] on div "Choose a seller" at bounding box center [627, 12] width 45 height 10
type input "SLE"
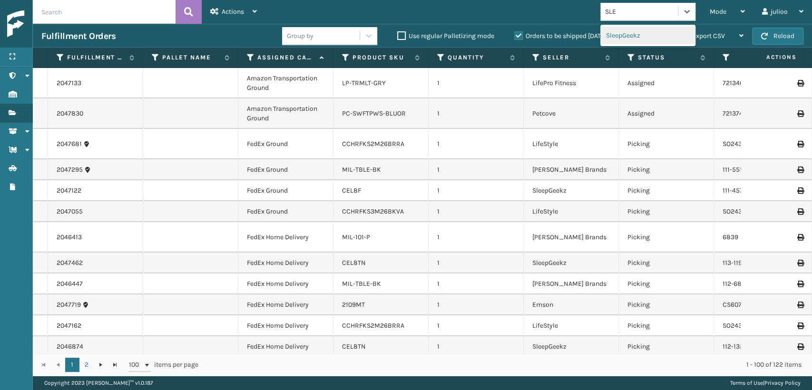
click at [652, 30] on div "SleepGeekz" at bounding box center [648, 36] width 95 height 18
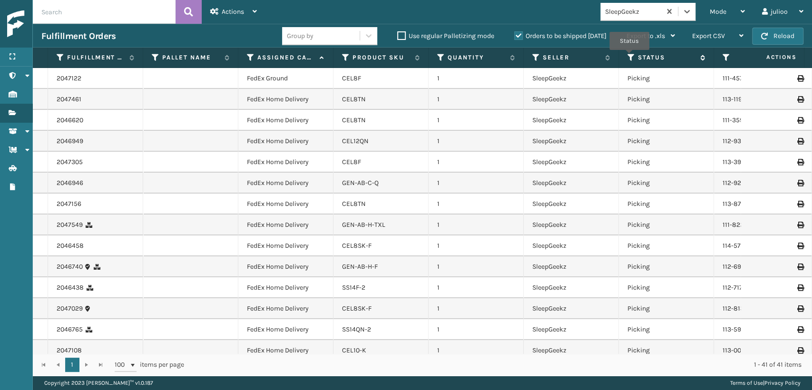
click at [630, 57] on icon at bounding box center [632, 57] width 8 height 9
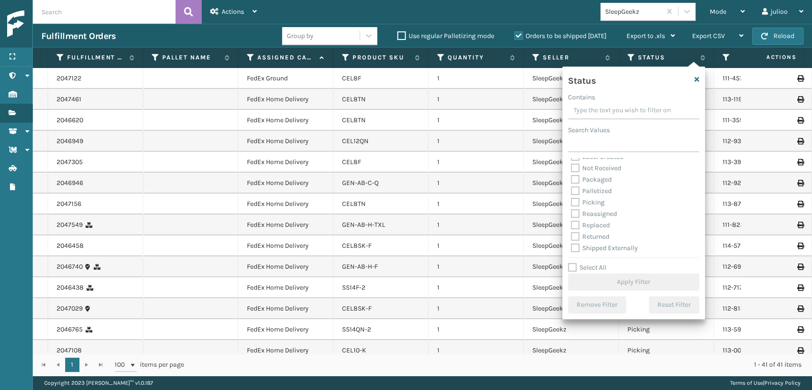
scroll to position [53, 0]
click at [599, 193] on label "Palletized" at bounding box center [591, 191] width 41 height 8
click at [572, 191] on input "Palletized" at bounding box center [571, 188] width 0 height 6
checkbox input "true"
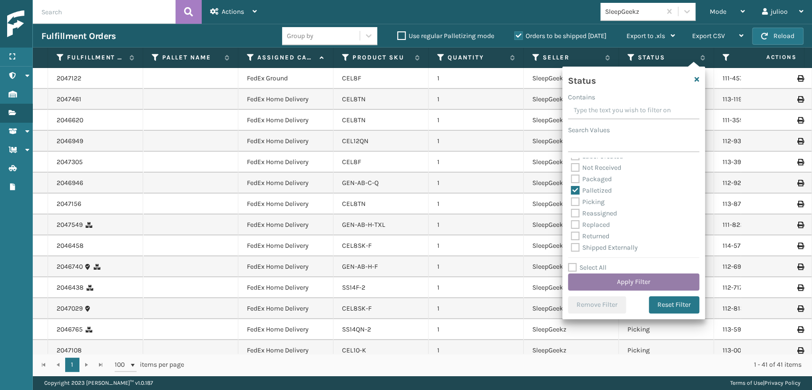
click at [630, 279] on button "Apply Filter" at bounding box center [633, 282] width 131 height 17
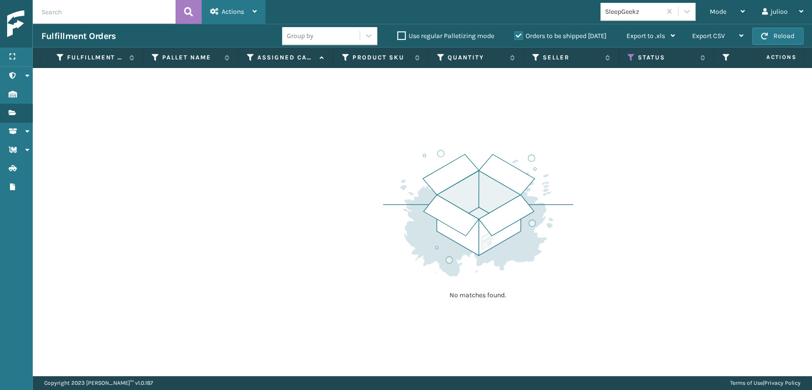
click at [261, 11] on div "Actions Settings Remove All Filters Export Labels Bulk Print Close Out Palletiz…" at bounding box center [234, 12] width 64 height 24
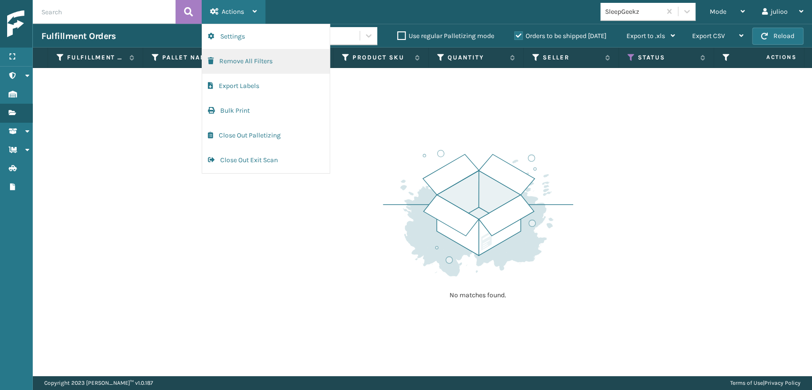
click at [246, 64] on button "Remove All Filters" at bounding box center [266, 61] width 128 height 25
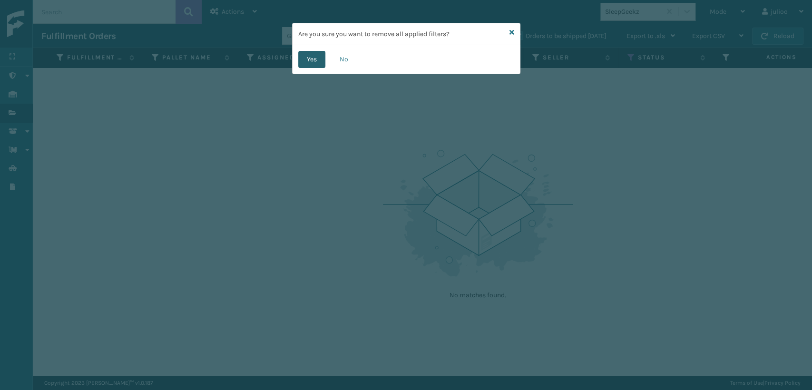
click at [307, 62] on button "Yes" at bounding box center [311, 59] width 27 height 17
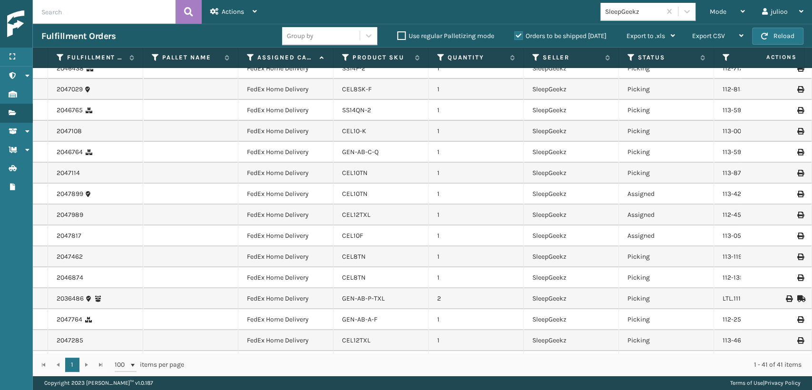
scroll to position [0, 0]
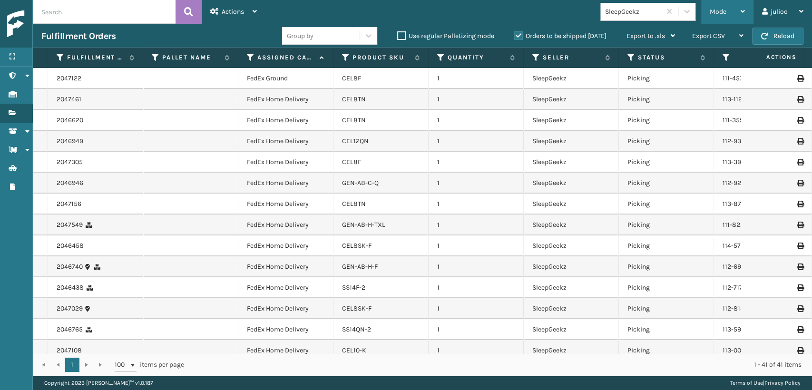
click at [719, 7] on div "Mode" at bounding box center [727, 12] width 35 height 24
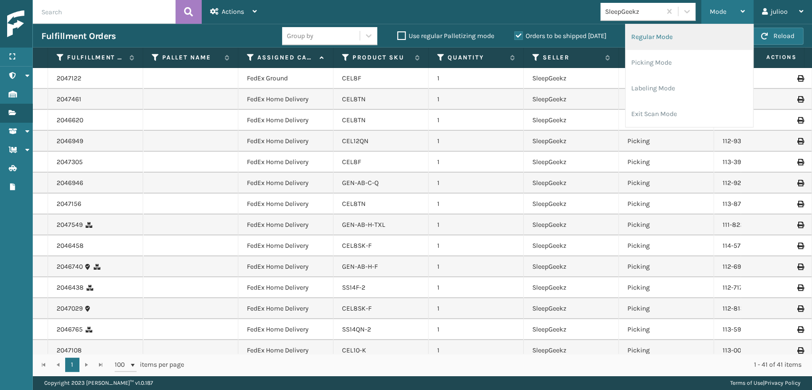
click at [678, 36] on li "Regular Mode" at bounding box center [690, 37] width 128 height 26
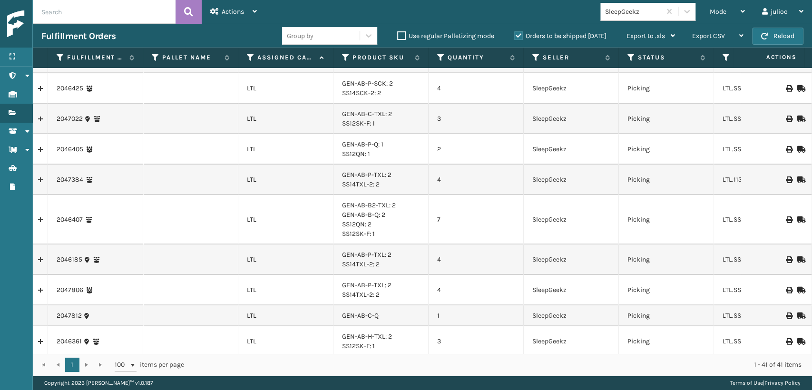
scroll to position [740, 0]
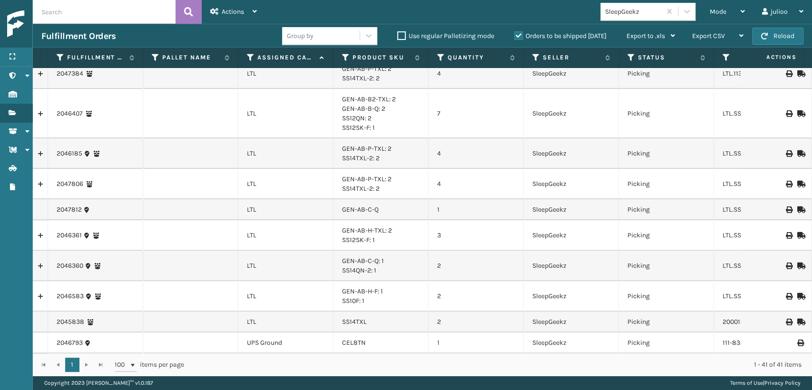
click at [576, 40] on div "Orders to be shipped [DATE]" at bounding box center [562, 35] width 112 height 11
click at [576, 37] on label "Orders to be shipped [DATE]" at bounding box center [560, 36] width 92 height 8
click at [515, 37] on input "Orders to be shipped [DATE]" at bounding box center [514, 33] width 0 height 6
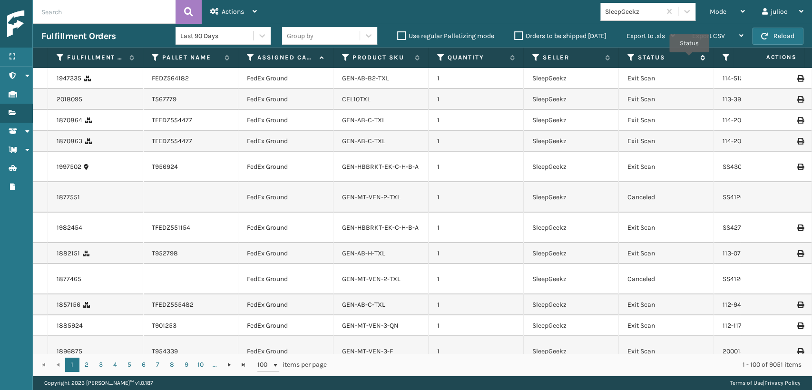
click at [630, 59] on icon at bounding box center [632, 57] width 8 height 9
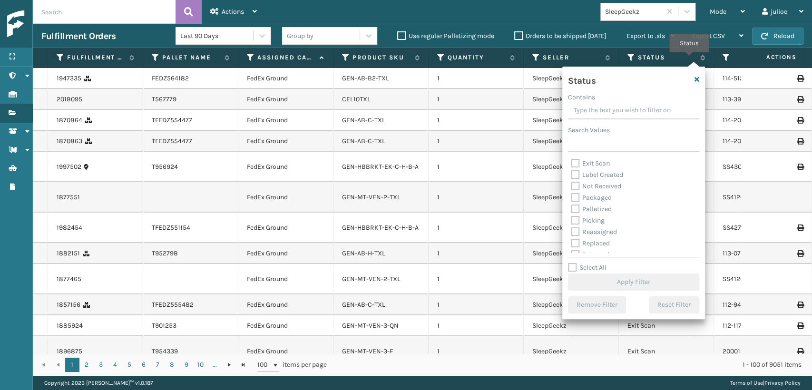
scroll to position [53, 0]
click at [591, 192] on label "Palletized" at bounding box center [591, 191] width 41 height 8
click at [572, 191] on input "Palletized" at bounding box center [571, 188] width 0 height 6
checkbox input "true"
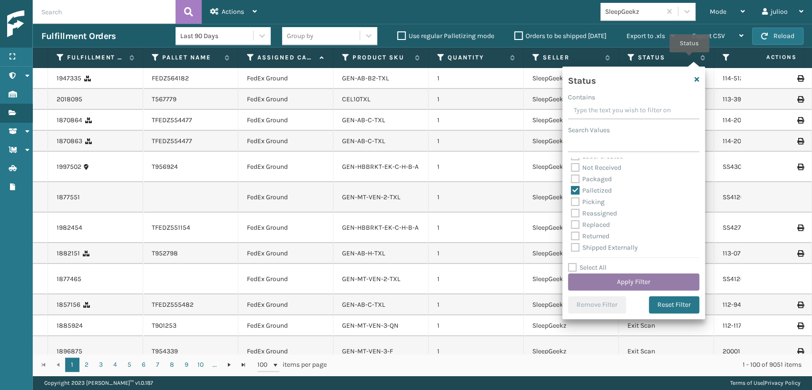
click at [629, 283] on button "Apply Filter" at bounding box center [633, 282] width 131 height 17
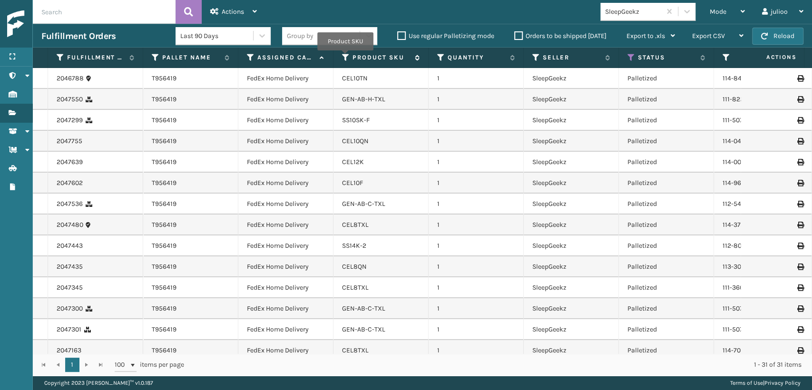
click at [346, 57] on icon at bounding box center [346, 57] width 8 height 9
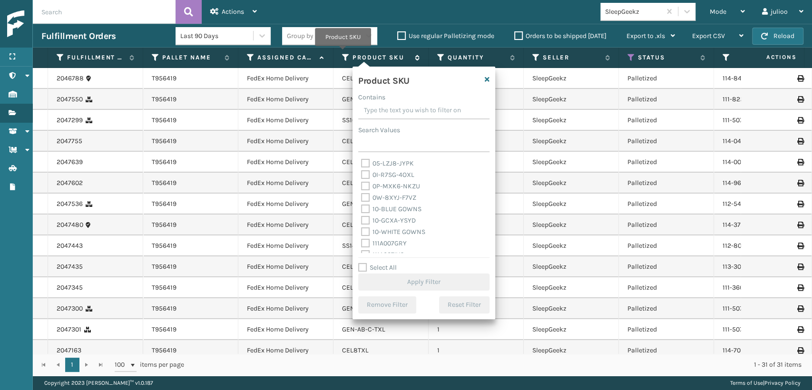
click at [343, 53] on icon at bounding box center [346, 57] width 8 height 9
click at [328, 188] on td "FedEx Home Delivery" at bounding box center [285, 183] width 95 height 21
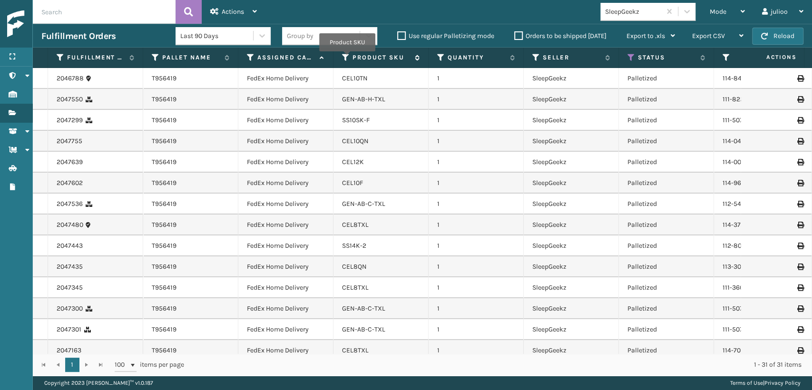
click at [347, 58] on icon at bounding box center [346, 57] width 8 height 9
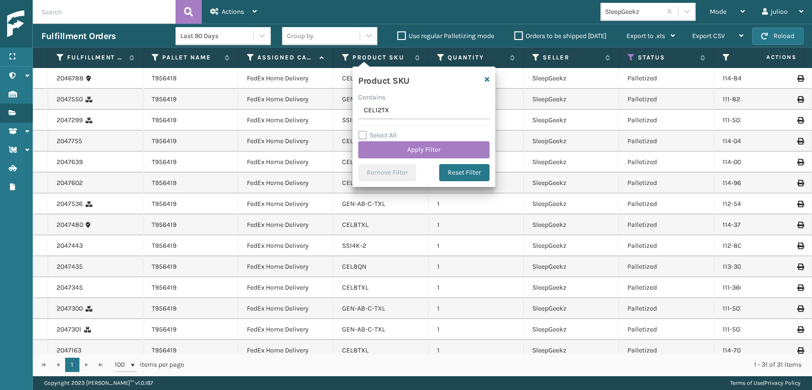
type input "CEL12TXL"
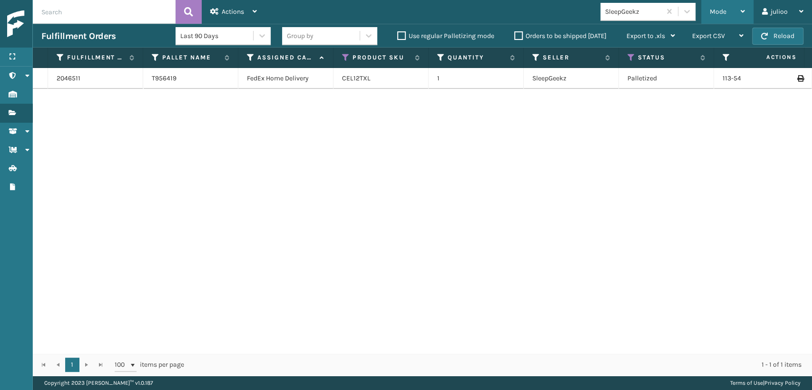
click at [719, 3] on div "Mode" at bounding box center [727, 12] width 35 height 24
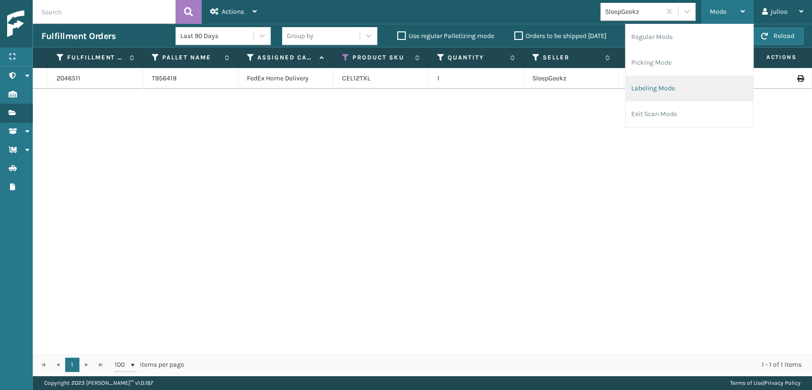
click at [644, 86] on li "Labeling Mode" at bounding box center [690, 89] width 128 height 26
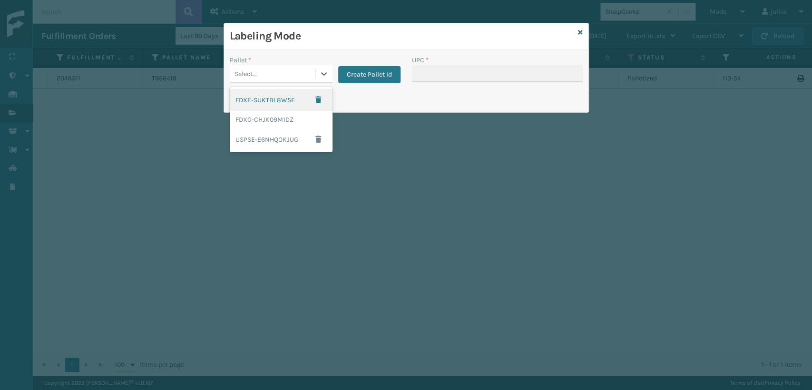
click at [281, 77] on div "Select..." at bounding box center [272, 74] width 85 height 16
click at [262, 124] on div "FDXG-CHJK09M1DZ" at bounding box center [281, 120] width 103 height 18
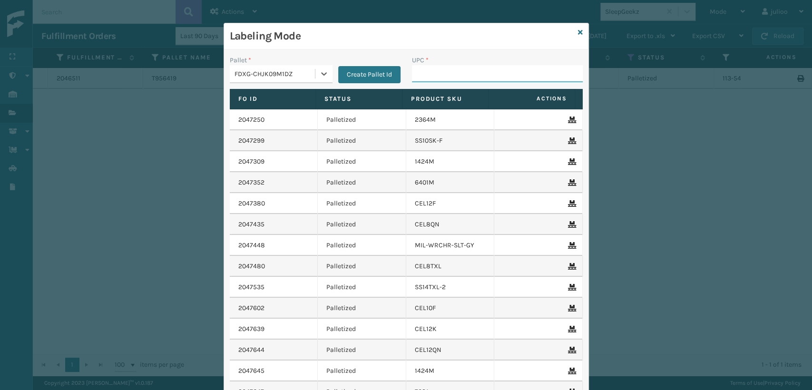
click at [435, 77] on input "UPC *" at bounding box center [497, 73] width 171 height 17
click at [580, 32] on div "Labeling Mode" at bounding box center [406, 36] width 365 height 26
click at [578, 34] on icon at bounding box center [580, 32] width 5 height 7
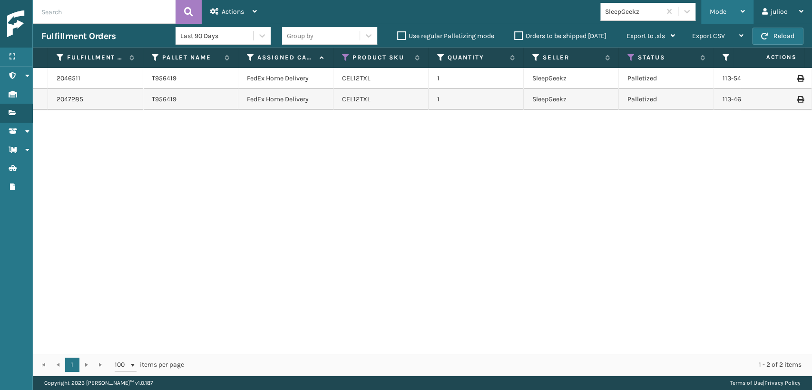
click at [720, 13] on span "Mode" at bounding box center [718, 12] width 17 height 8
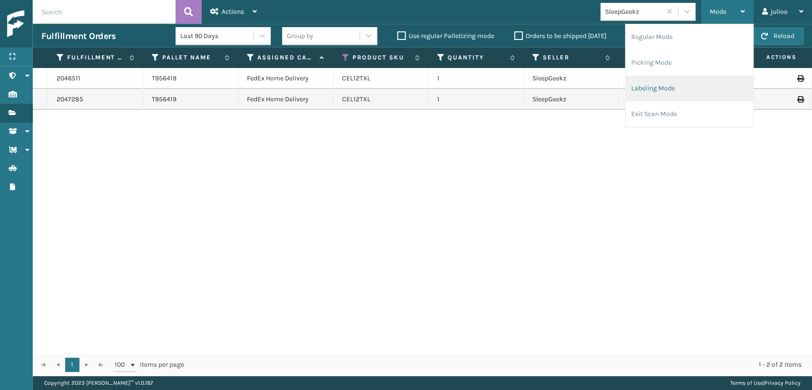
click at [662, 90] on li "Labeling Mode" at bounding box center [690, 89] width 128 height 26
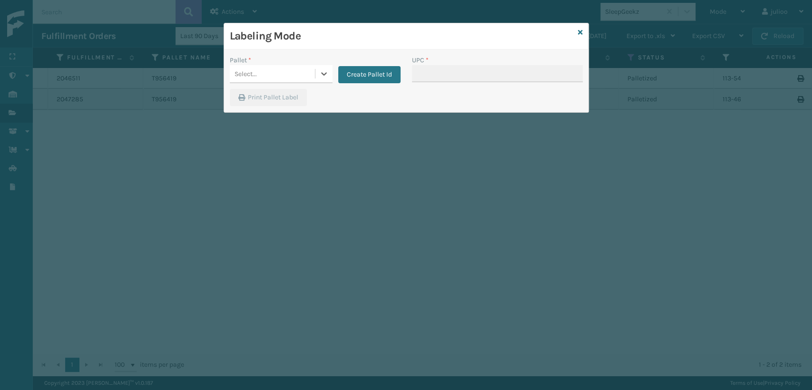
click at [299, 73] on div "Select..." at bounding box center [272, 74] width 85 height 16
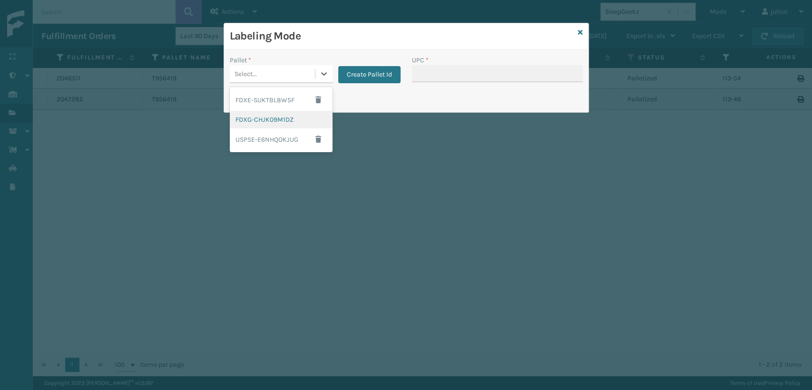
click at [267, 116] on div "FDXG-CHJK09M1DZ" at bounding box center [281, 120] width 103 height 18
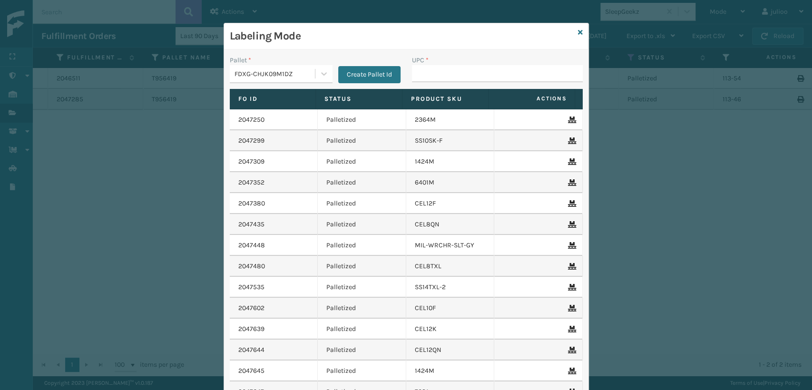
click at [432, 63] on div "UPC *" at bounding box center [497, 60] width 171 height 10
click at [432, 68] on input "UPC *" at bounding box center [497, 73] width 171 height 17
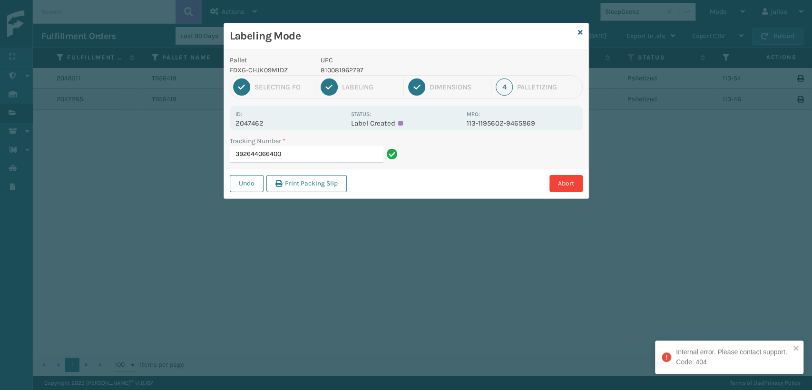
type input "392644066400"
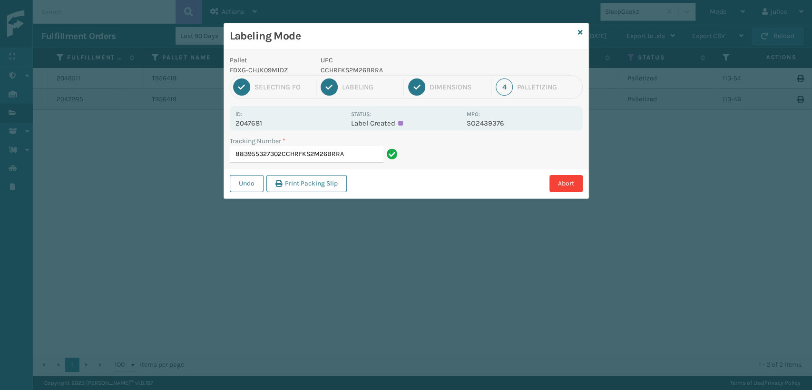
drag, startPoint x: 350, startPoint y: 158, endPoint x: 281, endPoint y: 157, distance: 68.5
click at [281, 157] on input "883955327302CCHRFKS2M26BRRA" at bounding box center [307, 154] width 154 height 17
type input "883955327302"
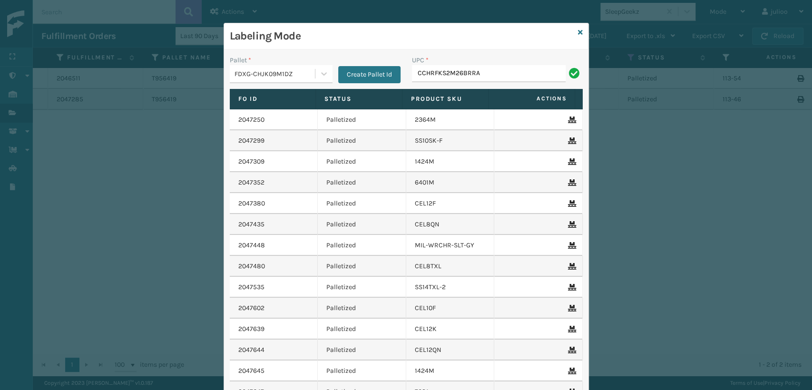
type input "CCHRFKS2M26BRRA"
type input "8409851246"
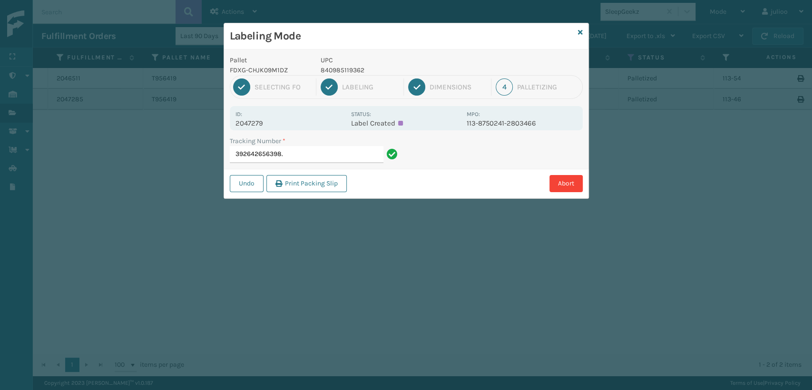
type input "392642656398"
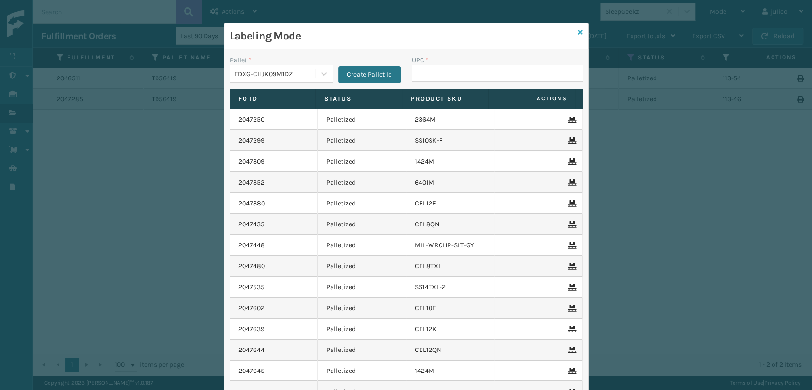
click at [578, 34] on icon at bounding box center [580, 32] width 5 height 7
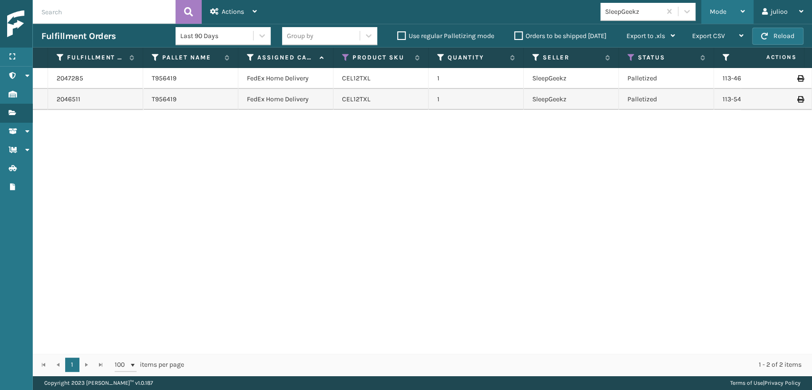
click at [715, 10] on span "Mode" at bounding box center [718, 12] width 17 height 8
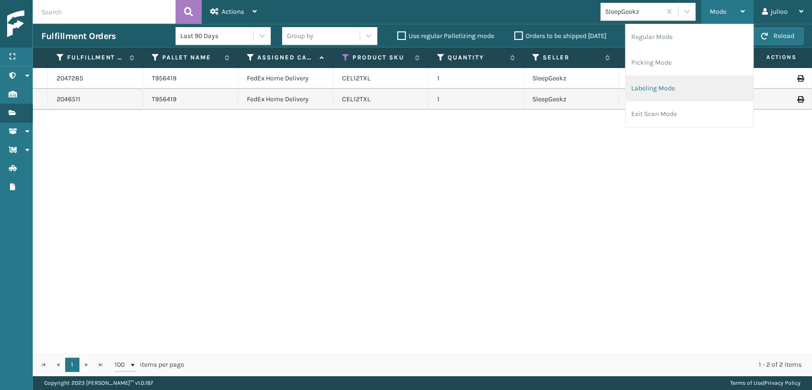
click at [674, 92] on li "Labeling Mode" at bounding box center [690, 89] width 128 height 26
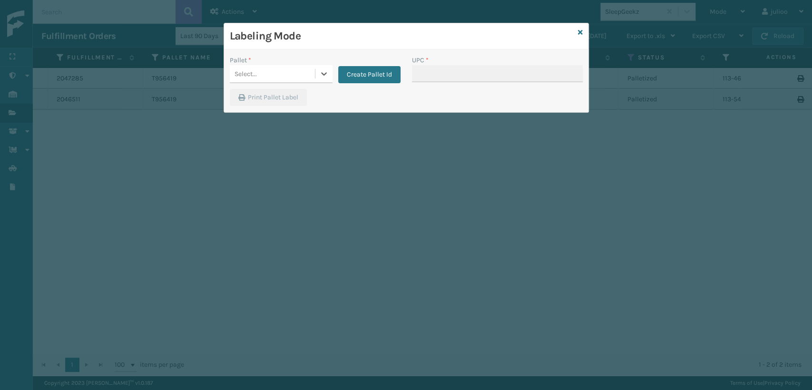
click at [577, 31] on div "Labeling Mode" at bounding box center [406, 36] width 365 height 26
click at [578, 30] on icon at bounding box center [580, 32] width 5 height 7
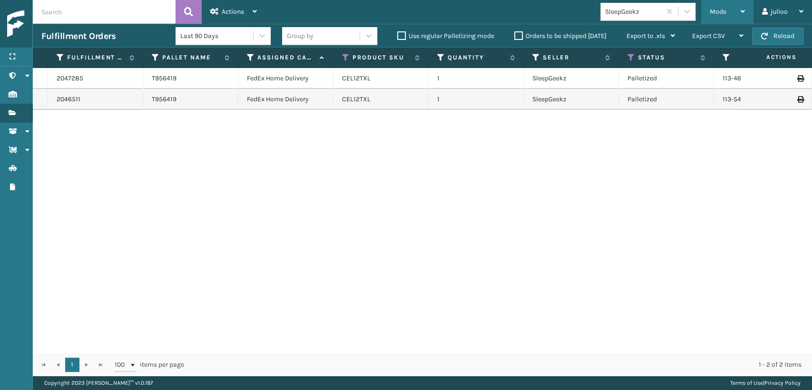
click at [701, 9] on div "Mode Regular Mode Picking Mode Labeling Mode Exit Scan Mode" at bounding box center [727, 12] width 52 height 24
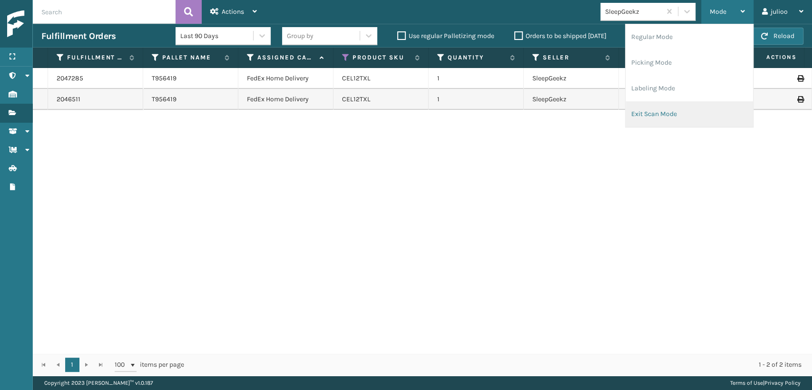
click at [663, 114] on li "Exit Scan Mode" at bounding box center [690, 114] width 128 height 26
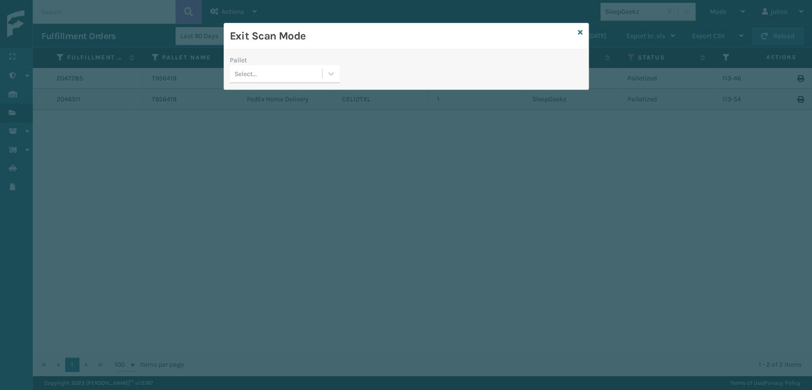
click at [251, 69] on div "Select..." at bounding box center [246, 74] width 22 height 10
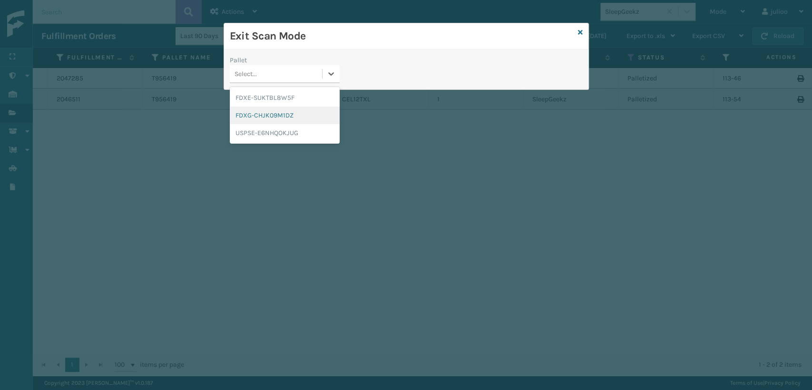
click at [268, 120] on div "FDXG-CHJK09M1DZ" at bounding box center [285, 116] width 110 height 18
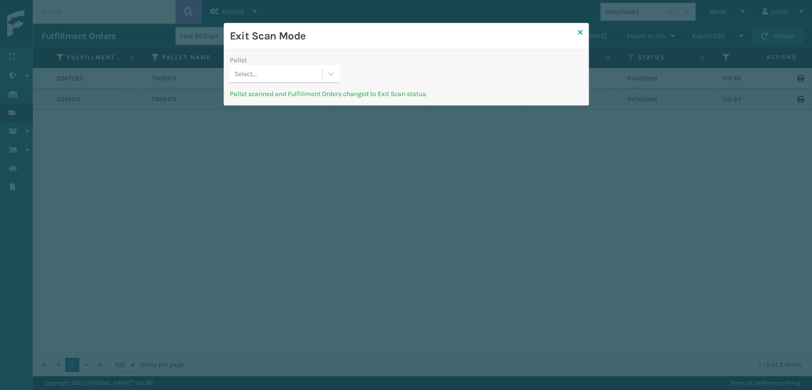
click at [578, 30] on icon at bounding box center [580, 32] width 5 height 7
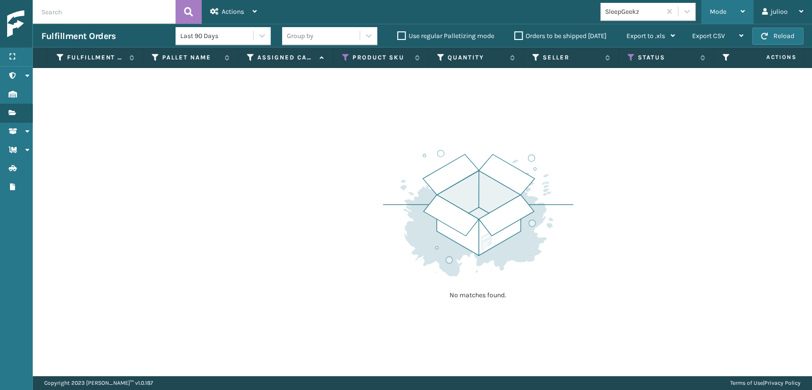
click at [711, 7] on div "Mode" at bounding box center [727, 12] width 35 height 24
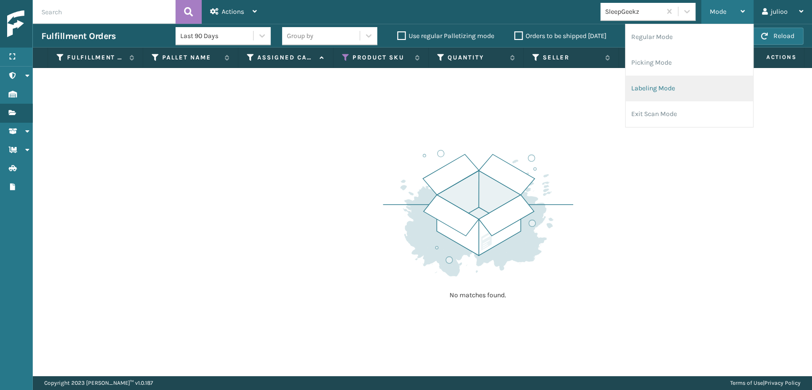
click at [653, 93] on li "Labeling Mode" at bounding box center [690, 89] width 128 height 26
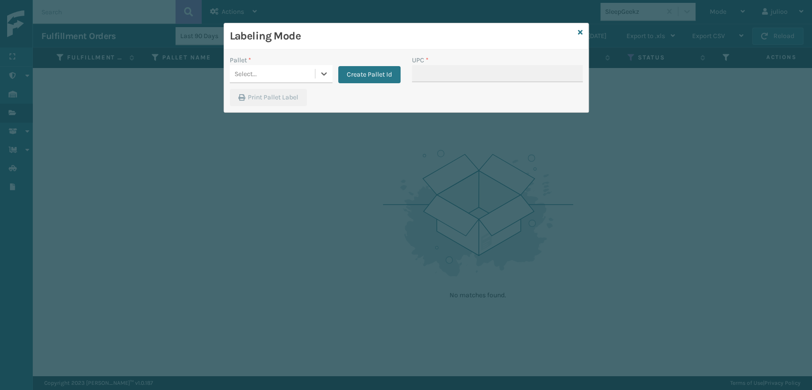
click at [290, 77] on div "Select..." at bounding box center [272, 74] width 85 height 16
click at [388, 75] on button "Create Pallet Id" at bounding box center [369, 74] width 62 height 17
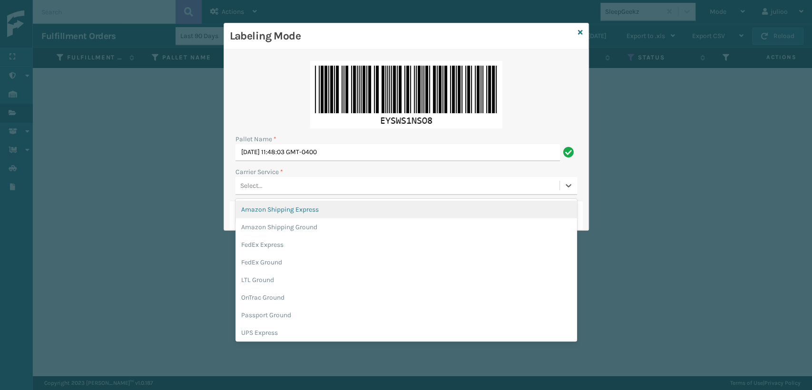
click at [263, 182] on div "Select..." at bounding box center [398, 186] width 324 height 16
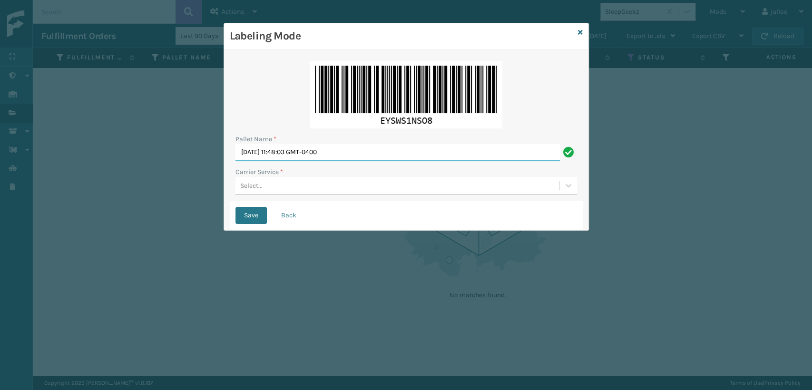
drag, startPoint x: 391, startPoint y: 153, endPoint x: 174, endPoint y: 181, distance: 218.8
click at [174, 181] on div "Labeling Mode Pallet Name * [DATE] 11:48:03 GMT-0400 Carrier Service * Select..…" at bounding box center [406, 195] width 812 height 390
click at [250, 191] on div "Select..." at bounding box center [398, 186] width 324 height 16
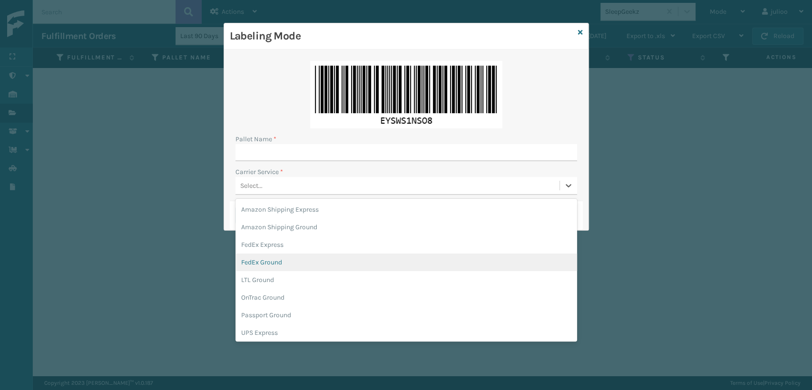
click at [264, 264] on div "FedEx Ground" at bounding box center [407, 263] width 342 height 18
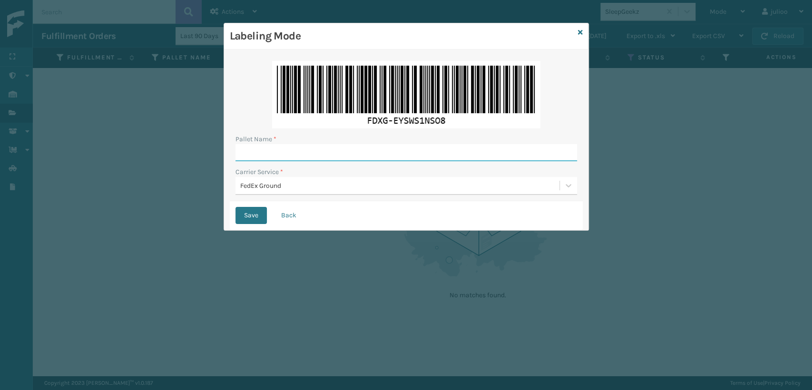
click at [298, 150] on input "Pallet Name *" at bounding box center [407, 152] width 342 height 17
type input "T562295"
click at [236, 207] on button "Save" at bounding box center [251, 215] width 31 height 17
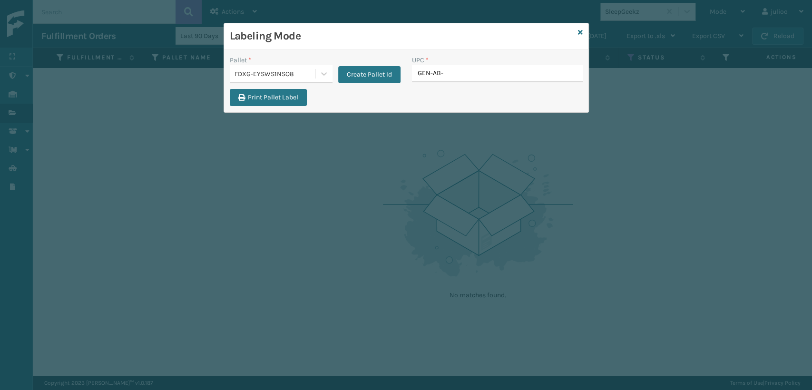
type input "GEN-AB-C"
click at [350, 75] on button "Create Pallet Id" at bounding box center [369, 74] width 62 height 17
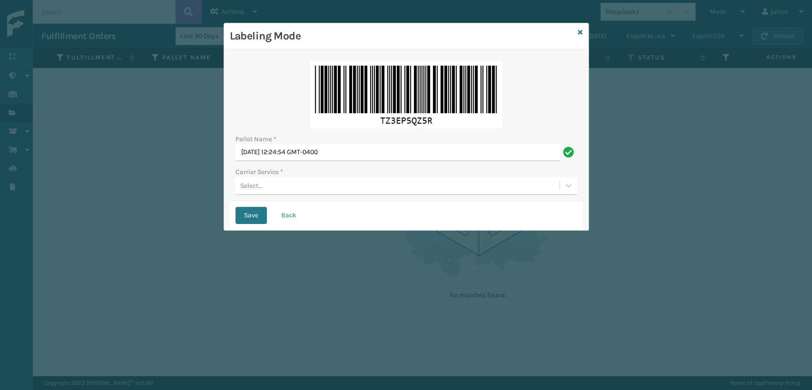
click at [269, 180] on div "Select..." at bounding box center [398, 186] width 324 height 16
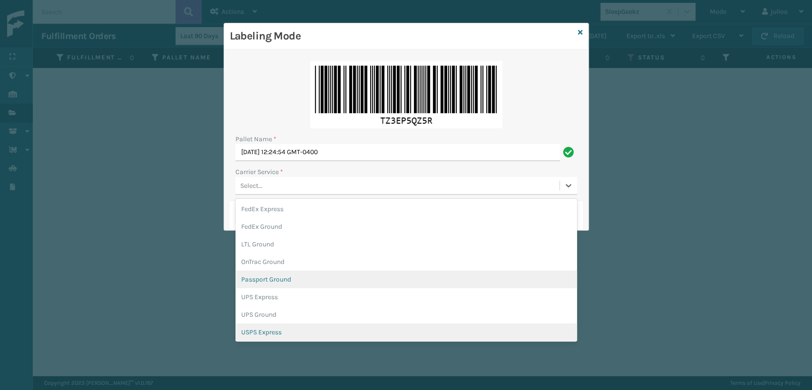
scroll to position [54, 0]
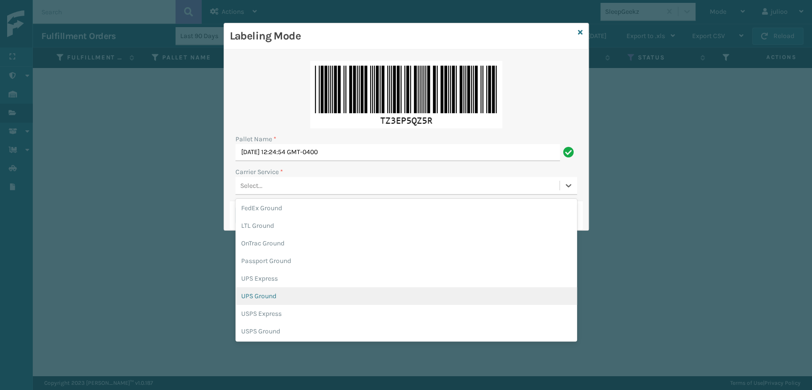
click at [257, 295] on div "UPS Ground" at bounding box center [407, 296] width 342 height 18
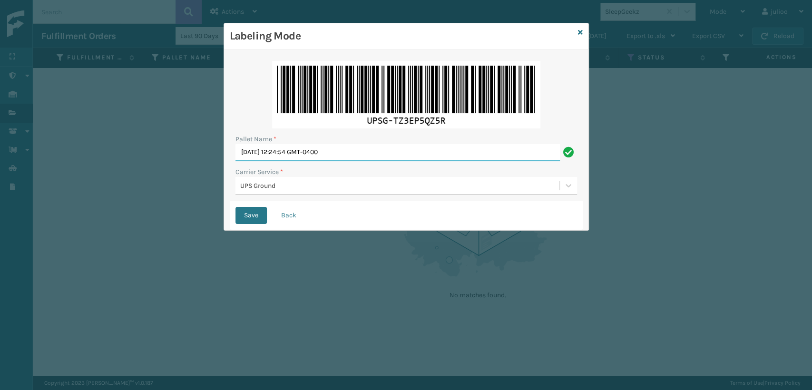
drag, startPoint x: 367, startPoint y: 148, endPoint x: 107, endPoint y: 194, distance: 264.4
click at [107, 194] on div "Labeling Mode Pallet Name * [DATE] 12:24:54 GMT-0400 Carrier Service * UPS Grou…" at bounding box center [406, 195] width 812 height 390
type input "UPST8718855"
click at [236, 207] on button "Save" at bounding box center [251, 215] width 31 height 17
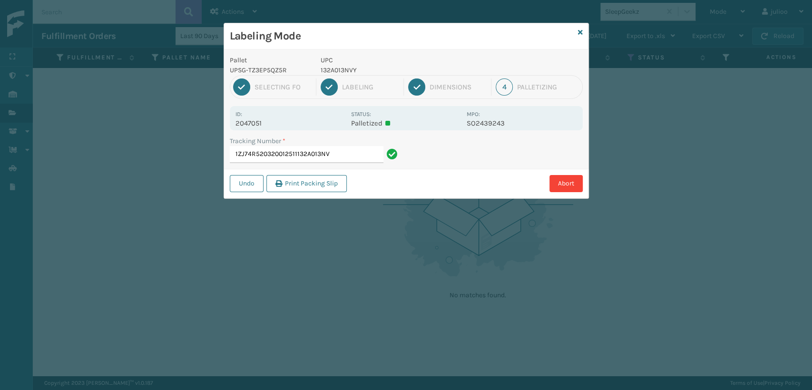
type input "1ZJ74R520320012511132A013NVY"
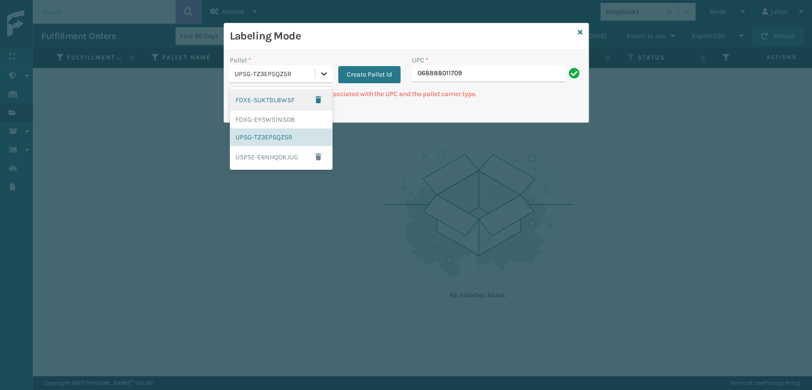
click at [323, 75] on icon at bounding box center [324, 73] width 6 height 3
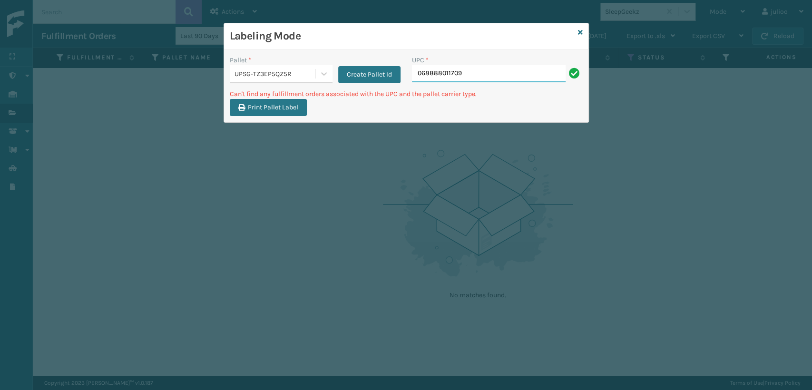
drag, startPoint x: 491, startPoint y: 74, endPoint x: 342, endPoint y: 90, distance: 150.4
click at [342, 90] on div "Pallet * UPSG-TZ3EP5QZ5R Create Pallet Id UPC * 068888011709 Can't find any ful…" at bounding box center [406, 85] width 365 height 73
drag, startPoint x: 499, startPoint y: 69, endPoint x: 340, endPoint y: 80, distance: 159.3
click at [340, 80] on div "Pallet * UPSG-TZ3EP5QZ5R Create Pallet Id UPC * 810090933719" at bounding box center [406, 72] width 365 height 34
type input "810090933719"
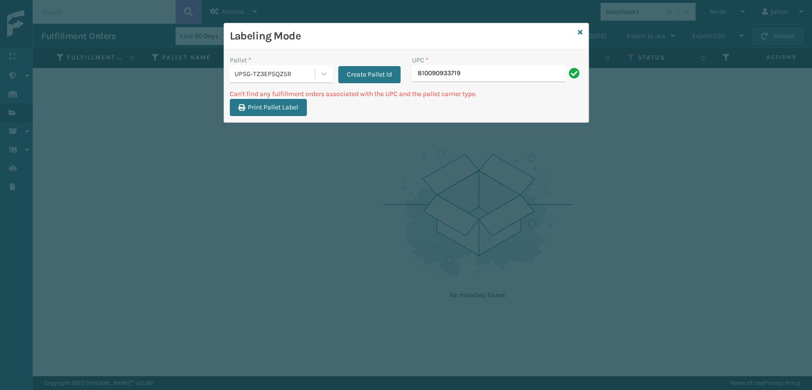
drag, startPoint x: 470, startPoint y: 76, endPoint x: 369, endPoint y: 86, distance: 101.4
click at [370, 87] on div "Pallet * UPSG-TZ3EP5QZ5R Create Pallet Id UPC * 810090933719" at bounding box center [406, 72] width 365 height 34
click at [583, 31] on div "Labeling Mode" at bounding box center [406, 36] width 365 height 26
click at [578, 31] on icon at bounding box center [580, 32] width 5 height 7
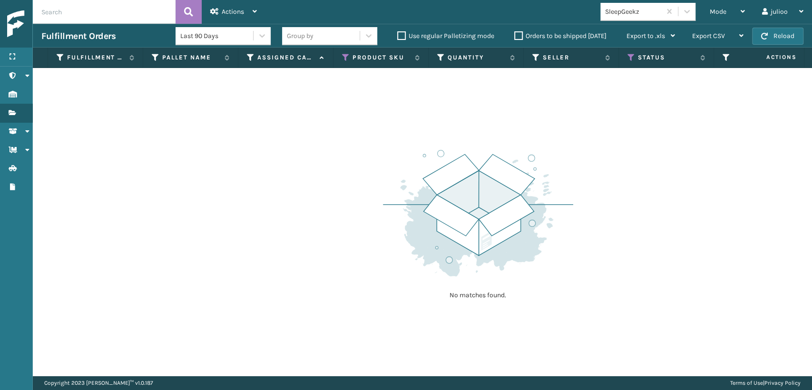
click at [255, 61] on div "Assigned Carrier Service" at bounding box center [286, 57] width 78 height 9
click at [247, 54] on icon at bounding box center [251, 57] width 8 height 9
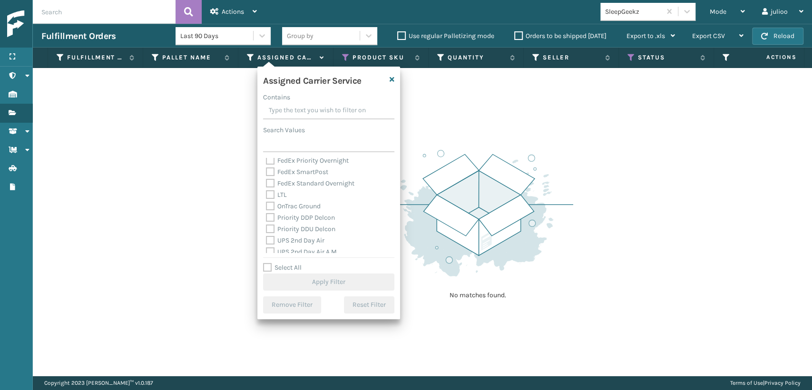
scroll to position [158, 0]
click at [271, 200] on label "UPS 2nd Day Air A.M." at bounding box center [302, 199] width 72 height 8
click at [267, 200] on input "UPS 2nd Day Air A.M." at bounding box center [266, 197] width 0 height 6
checkbox input "true"
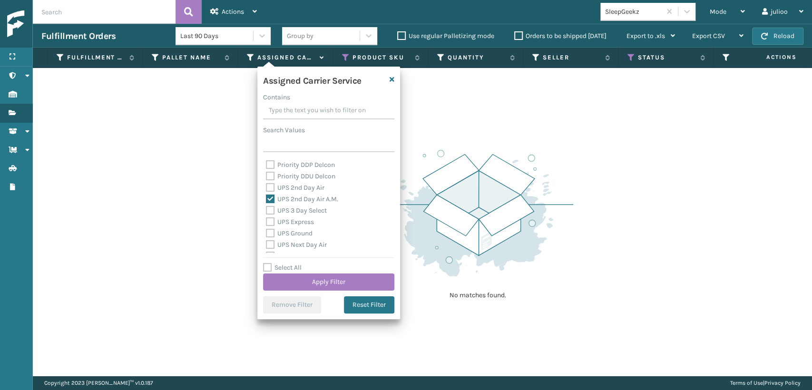
click at [272, 186] on label "UPS 2nd Day Air" at bounding box center [295, 188] width 59 height 8
click at [267, 186] on input "UPS 2nd Day Air" at bounding box center [266, 185] width 0 height 6
checkbox input "true"
click at [269, 211] on label "UPS 3 Day Select" at bounding box center [296, 211] width 61 height 8
click at [267, 211] on input "UPS 3 Day Select" at bounding box center [266, 208] width 0 height 6
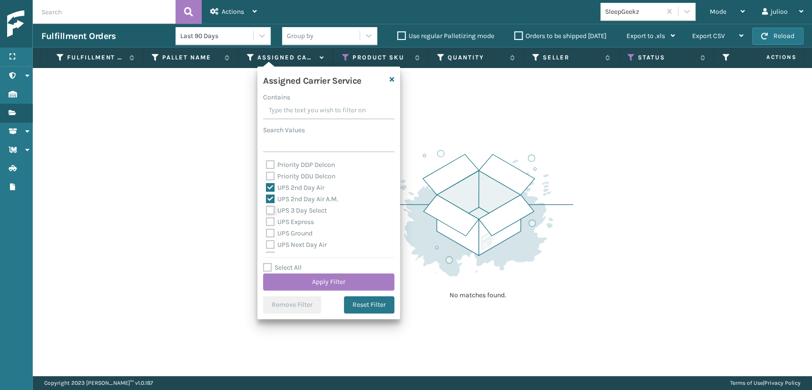
checkbox input "true"
click at [267, 227] on div "UPS Express" at bounding box center [329, 222] width 126 height 11
click at [270, 233] on label "UPS Ground" at bounding box center [289, 233] width 47 height 8
click at [267, 233] on input "UPS Ground" at bounding box center [266, 231] width 0 height 6
checkbox input "true"
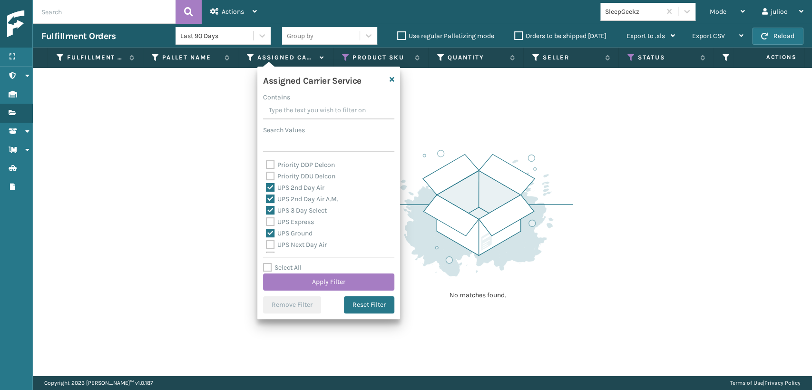
click at [267, 220] on label "UPS Express" at bounding box center [290, 222] width 48 height 8
click at [267, 220] on input "UPS Express" at bounding box center [266, 220] width 0 height 6
checkbox input "true"
click at [268, 246] on label "UPS Next Day Air" at bounding box center [296, 245] width 61 height 8
click at [267, 246] on input "UPS Next Day Air" at bounding box center [266, 242] width 0 height 6
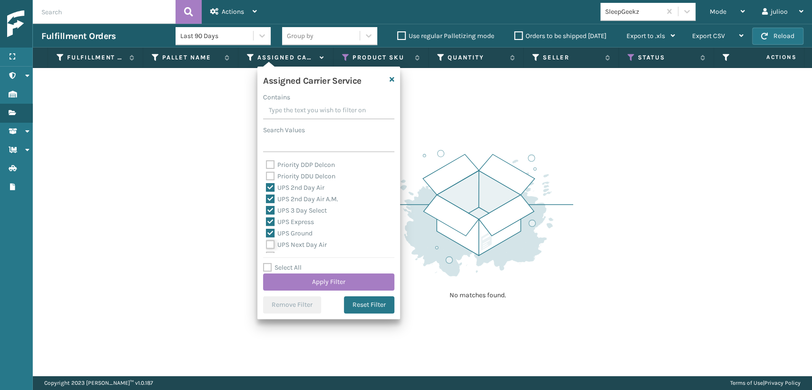
checkbox input "true"
click at [269, 217] on label "UPS Next Day Air Saver" at bounding box center [305, 215] width 79 height 8
click at [267, 216] on input "UPS Next Day Air Saver" at bounding box center [266, 212] width 0 height 6
checkbox input "true"
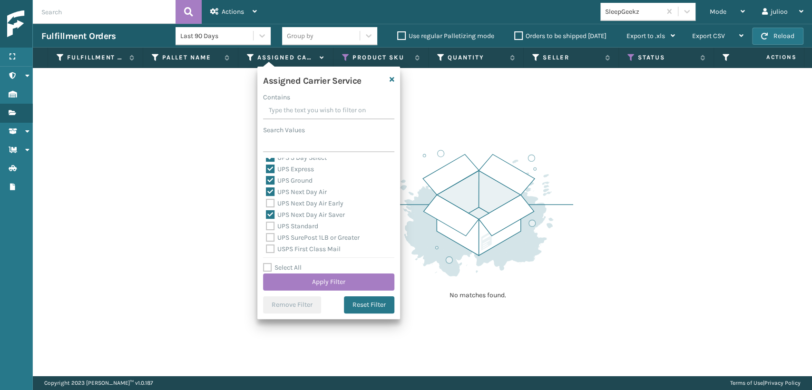
drag, startPoint x: 273, startPoint y: 202, endPoint x: 279, endPoint y: 224, distance: 22.3
click at [273, 206] on label "UPS Next Day Air Early" at bounding box center [305, 203] width 78 height 8
click at [267, 229] on label "UPS Standard" at bounding box center [292, 226] width 52 height 8
click at [267, 227] on input "UPS Standard" at bounding box center [266, 224] width 0 height 6
checkbox input "true"
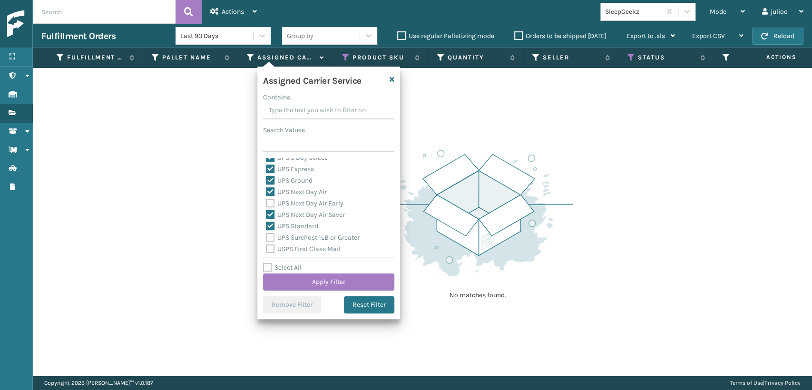
click at [269, 203] on label "UPS Next Day Air Early" at bounding box center [305, 203] width 78 height 8
click at [267, 203] on input "UPS Next Day Air Early" at bounding box center [266, 201] width 0 height 6
checkbox input "true"
click at [268, 240] on label "UPS SurePost 1LB or Greater" at bounding box center [313, 238] width 94 height 8
click at [267, 238] on input "UPS SurePost 1LB or Greater" at bounding box center [266, 235] width 0 height 6
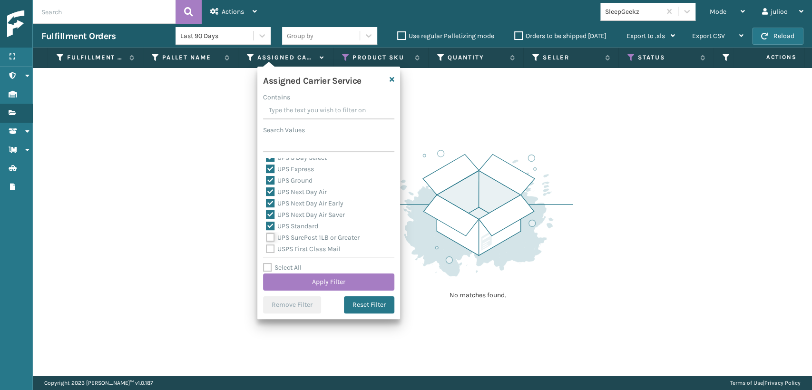
checkbox input "true"
click at [295, 281] on button "Apply Filter" at bounding box center [328, 282] width 131 height 17
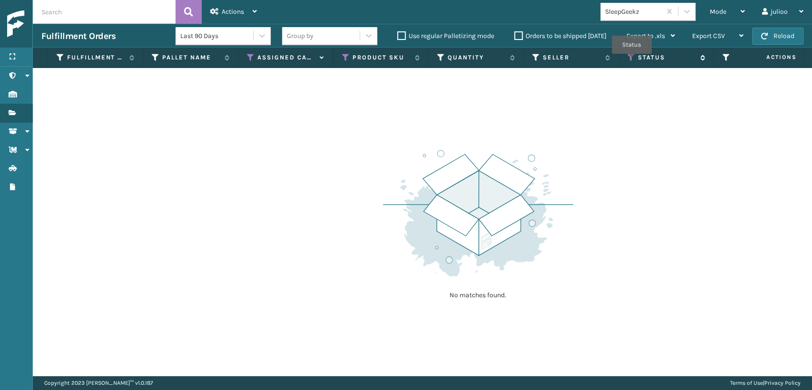
click at [632, 60] on icon at bounding box center [632, 57] width 8 height 9
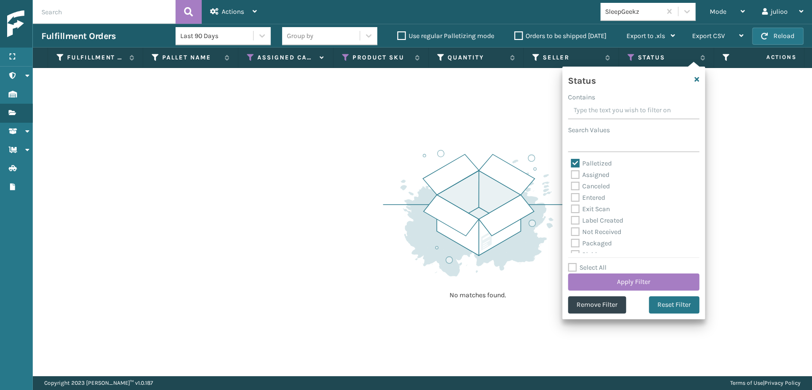
click at [574, 165] on label "Palletized" at bounding box center [591, 163] width 41 height 8
click at [572, 164] on input "Palletized" at bounding box center [571, 161] width 0 height 6
checkbox input "false"
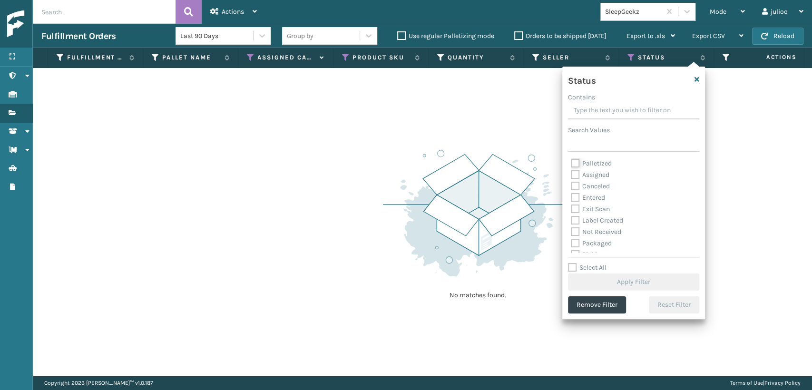
scroll to position [53, 0]
click at [575, 202] on label "Picking" at bounding box center [588, 202] width 34 height 8
click at [572, 202] on input "Picking" at bounding box center [571, 200] width 0 height 6
checkbox input "true"
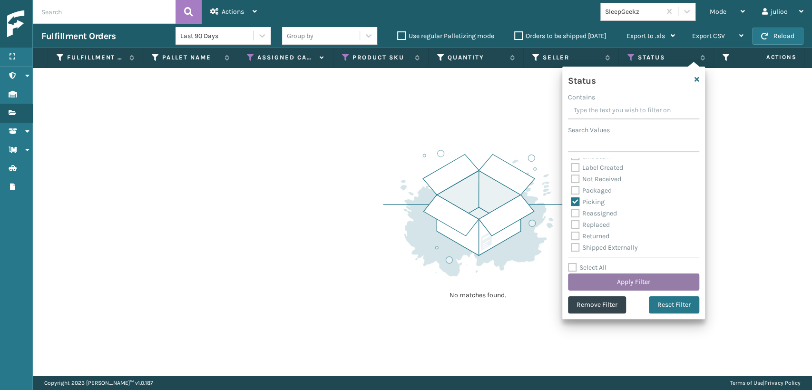
click at [622, 280] on button "Apply Filter" at bounding box center [633, 282] width 131 height 17
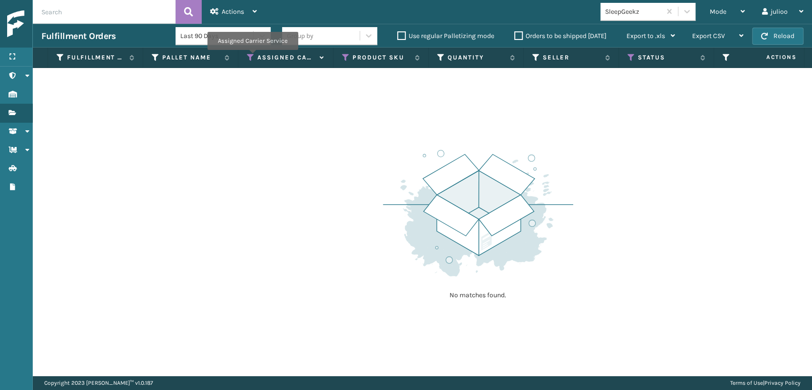
click at [252, 57] on icon at bounding box center [251, 57] width 8 height 9
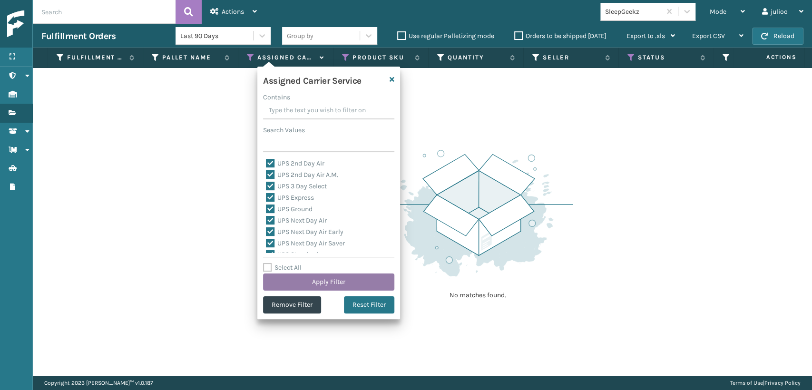
click at [328, 283] on button "Apply Filter" at bounding box center [328, 282] width 131 height 17
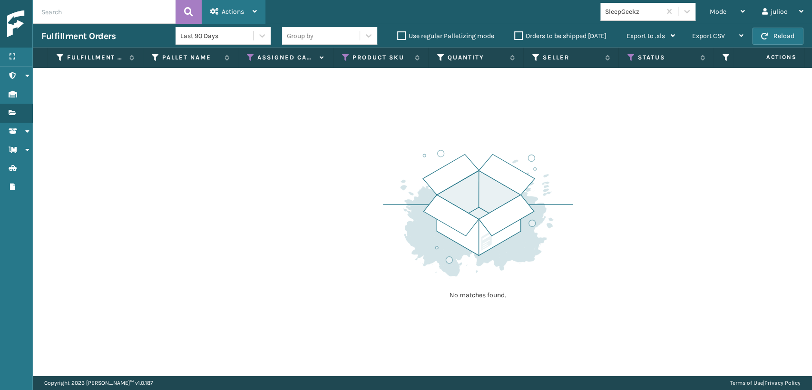
click at [257, 11] on icon at bounding box center [255, 11] width 4 height 7
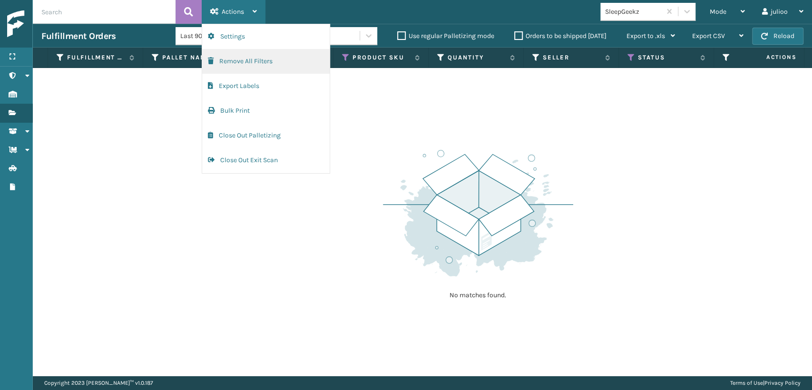
click at [254, 60] on button "Remove All Filters" at bounding box center [266, 61] width 128 height 25
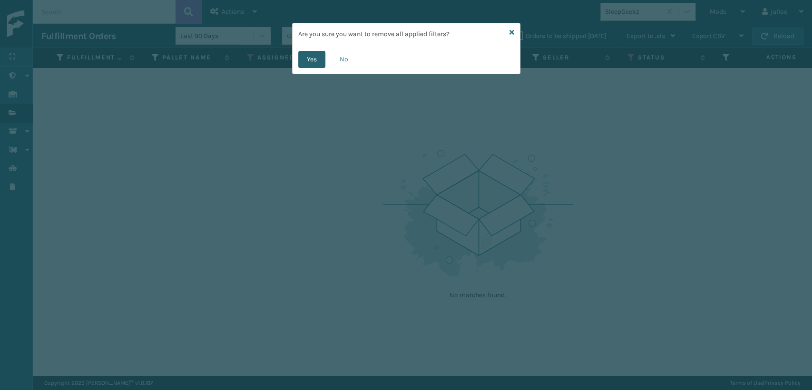
click at [308, 59] on button "Yes" at bounding box center [311, 59] width 27 height 17
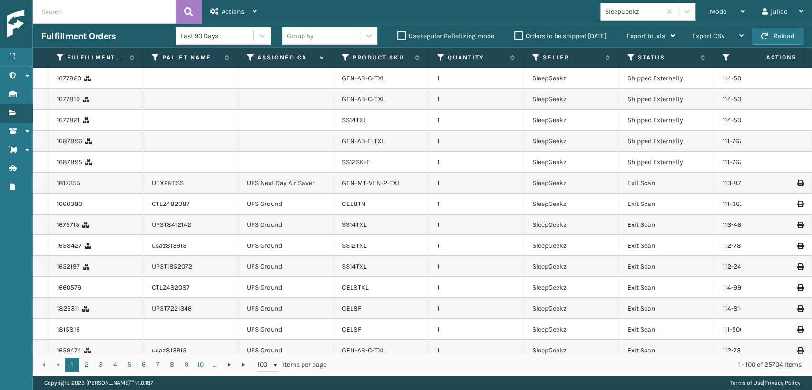
click at [256, 54] on div "Assigned Carrier Service" at bounding box center [286, 57] width 78 height 9
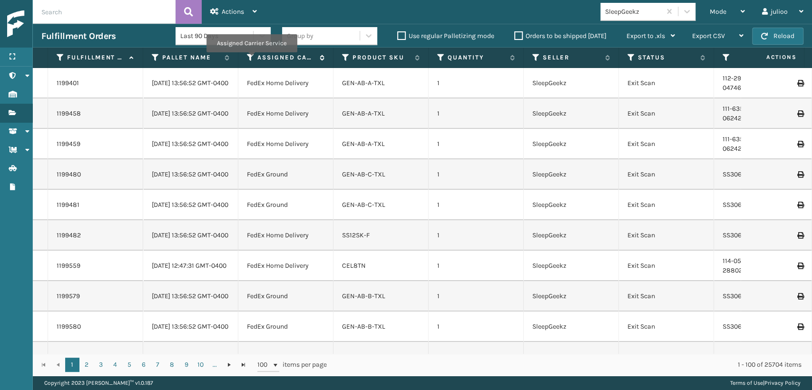
click at [251, 59] on icon at bounding box center [251, 57] width 8 height 9
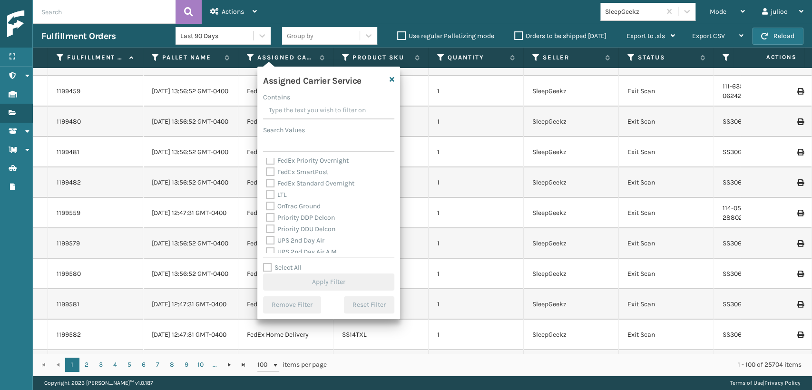
scroll to position [158, 0]
click at [270, 187] on label "UPS 2nd Day Air" at bounding box center [295, 188] width 59 height 8
click at [267, 187] on input "UPS 2nd Day Air" at bounding box center [266, 185] width 0 height 6
checkbox input "true"
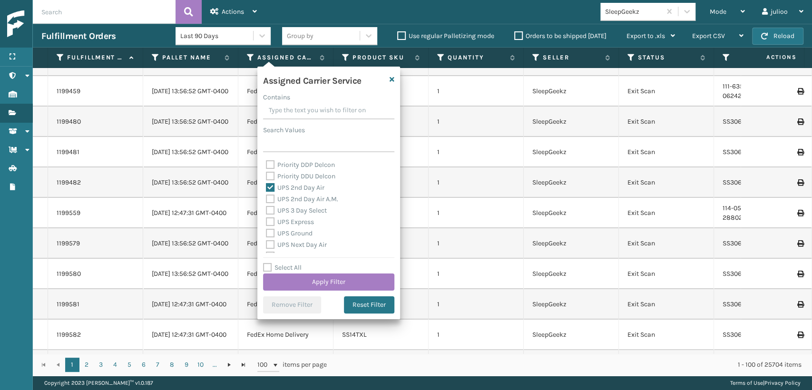
click at [269, 202] on label "UPS 2nd Day Air A.M." at bounding box center [302, 199] width 72 height 8
click at [267, 200] on input "UPS 2nd Day Air A.M." at bounding box center [266, 197] width 0 height 6
checkbox input "true"
click at [276, 218] on label "UPS Express" at bounding box center [290, 222] width 48 height 8
click at [267, 218] on input "UPS Express" at bounding box center [266, 220] width 0 height 6
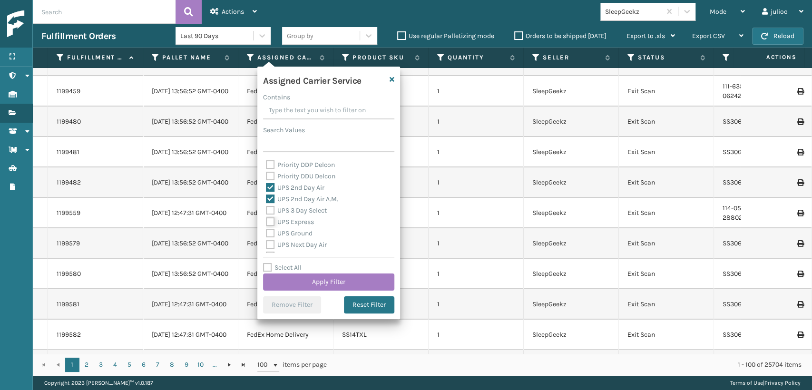
checkbox input "true"
click at [269, 210] on label "UPS 3 Day Select" at bounding box center [296, 211] width 61 height 8
click at [267, 210] on input "UPS 3 Day Select" at bounding box center [266, 208] width 0 height 6
checkbox input "true"
click at [267, 232] on label "UPS Ground" at bounding box center [289, 233] width 47 height 8
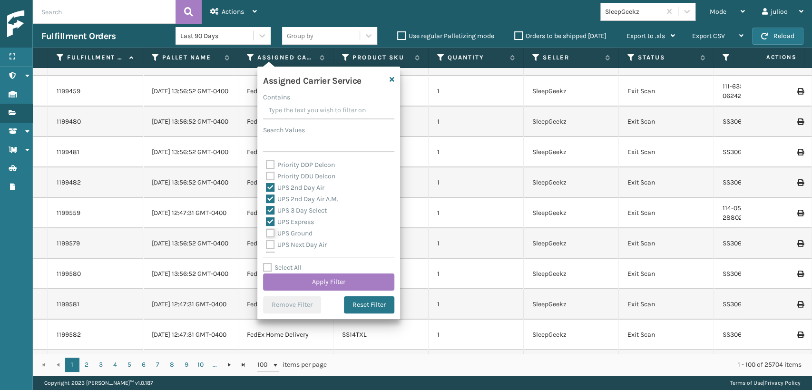
click at [267, 232] on input "UPS Ground" at bounding box center [266, 231] width 0 height 6
checkbox input "true"
click at [271, 242] on label "UPS Next Day Air" at bounding box center [296, 245] width 61 height 8
click at [267, 242] on input "UPS Next Day Air" at bounding box center [266, 242] width 0 height 6
checkbox input "true"
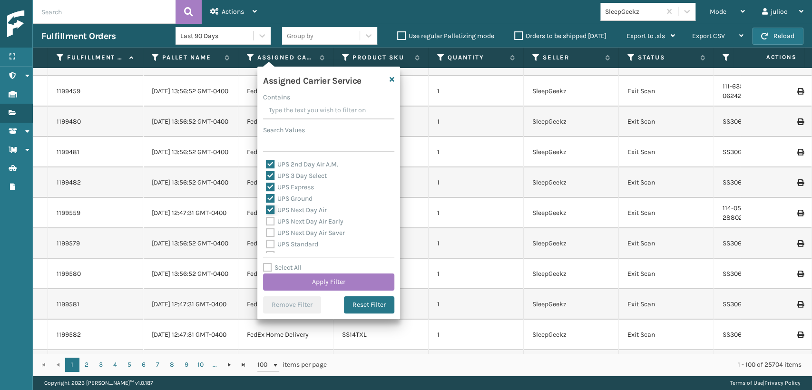
scroll to position [211, 0]
click at [269, 235] on label "UPS SurePost 1LB or Greater" at bounding box center [313, 238] width 94 height 8
click at [267, 235] on input "UPS SurePost 1LB or Greater" at bounding box center [266, 235] width 0 height 6
checkbox input "true"
click at [268, 224] on label "UPS Standard" at bounding box center [292, 226] width 52 height 8
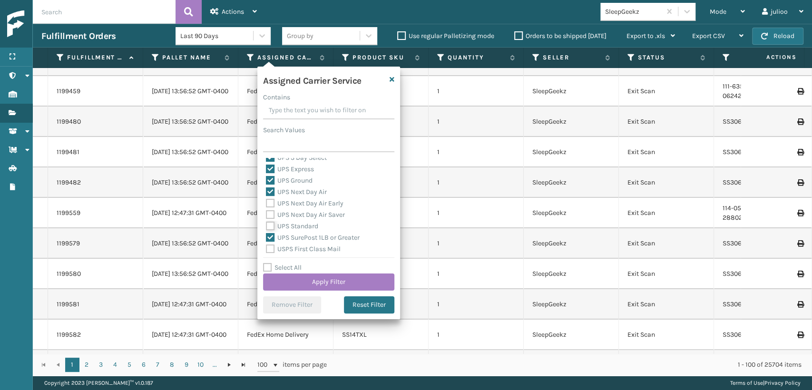
click at [267, 224] on input "UPS Standard" at bounding box center [266, 224] width 0 height 6
checkbox input "true"
click at [270, 213] on label "UPS Next Day Air Saver" at bounding box center [305, 215] width 79 height 8
click at [267, 213] on input "UPS Next Day Air Saver" at bounding box center [266, 212] width 0 height 6
checkbox input "true"
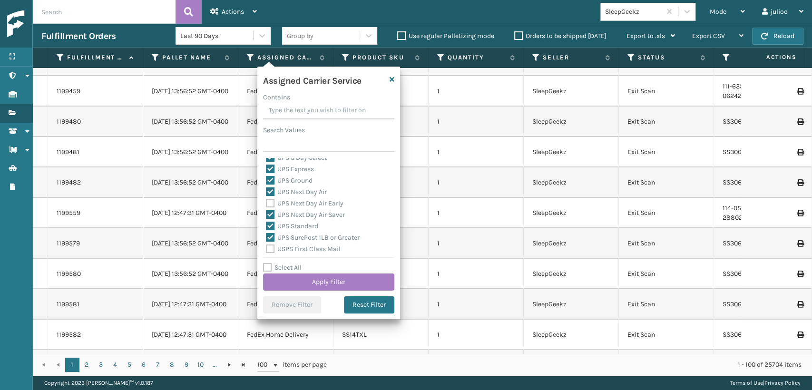
click at [266, 205] on label "UPS Next Day Air Early" at bounding box center [305, 203] width 78 height 8
click at [266, 204] on input "UPS Next Day Air Early" at bounding box center [266, 201] width 0 height 6
checkbox input "true"
click at [295, 281] on button "Apply Filter" at bounding box center [328, 282] width 131 height 17
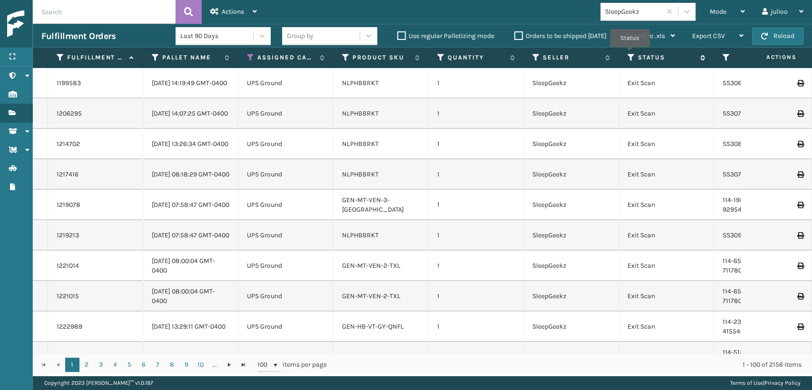
click at [630, 54] on icon at bounding box center [632, 57] width 8 height 9
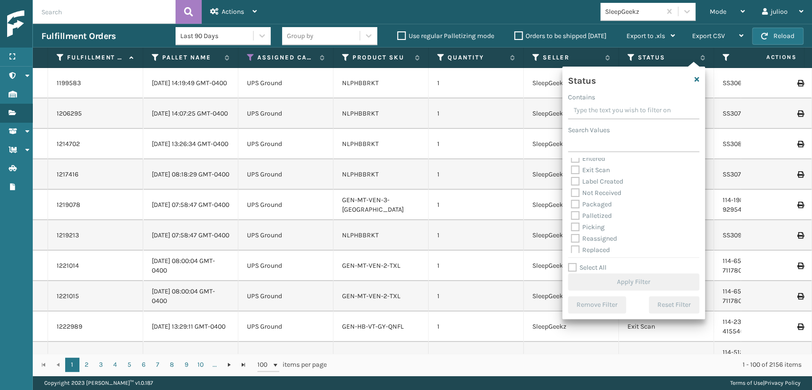
scroll to position [53, 0]
click at [577, 203] on label "Picking" at bounding box center [588, 202] width 34 height 8
click at [572, 203] on input "Picking" at bounding box center [571, 200] width 0 height 6
checkbox input "true"
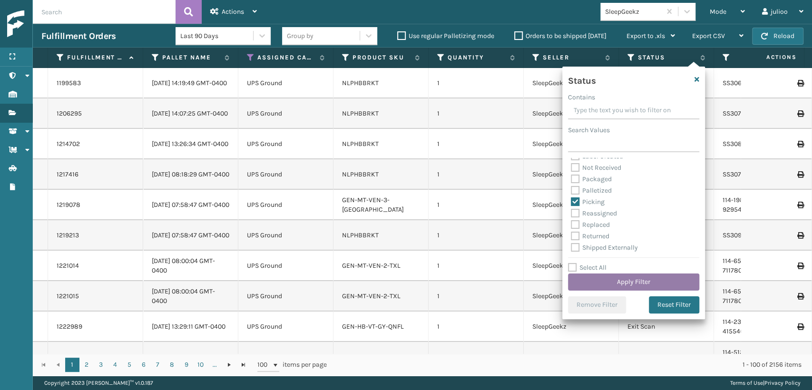
click at [592, 277] on button "Apply Filter" at bounding box center [633, 282] width 131 height 17
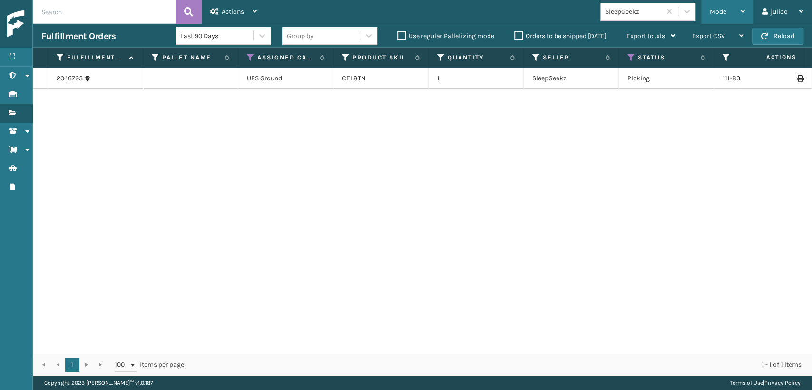
click at [714, 14] on span "Mode" at bounding box center [718, 12] width 17 height 8
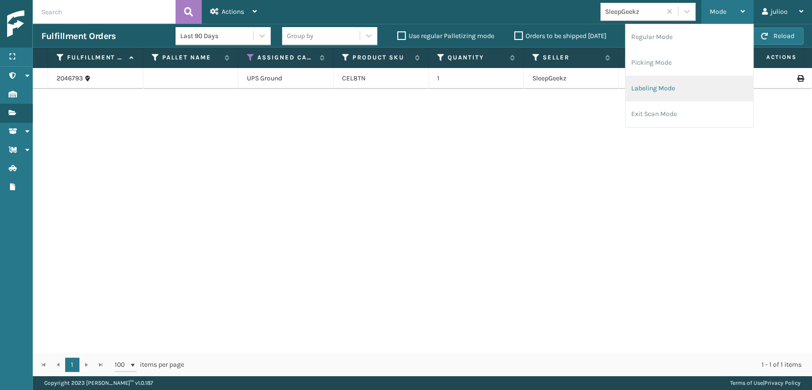
click at [658, 88] on li "Labeling Mode" at bounding box center [690, 89] width 128 height 26
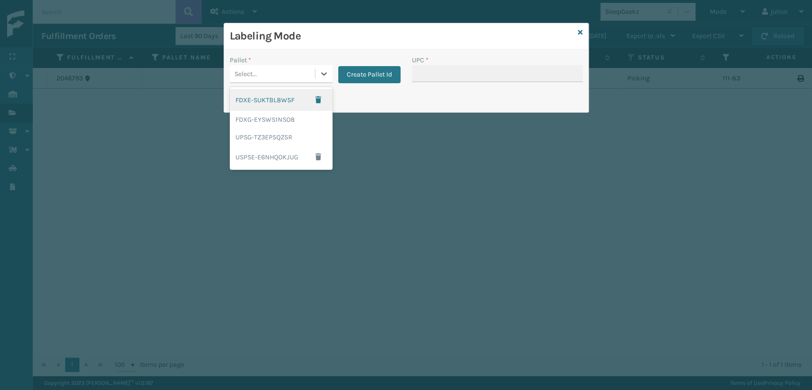
click at [268, 77] on div "Select..." at bounding box center [272, 74] width 85 height 16
click at [267, 139] on div "UPSG-TZ3EP5QZ5R" at bounding box center [281, 137] width 103 height 18
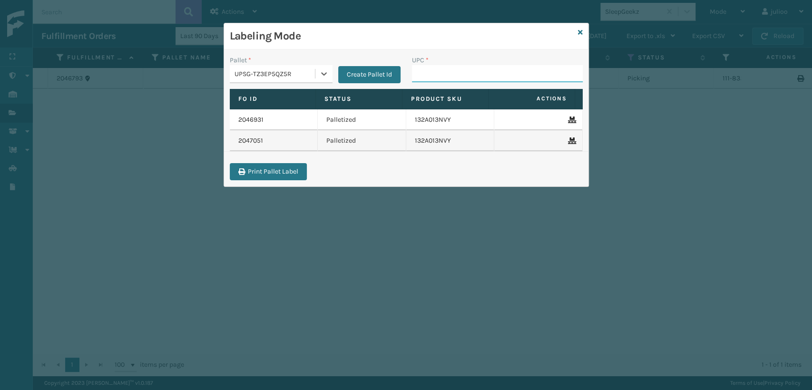
click at [423, 67] on input "UPC *" at bounding box center [497, 73] width 171 height 17
